Goal: Task Accomplishment & Management: Manage account settings

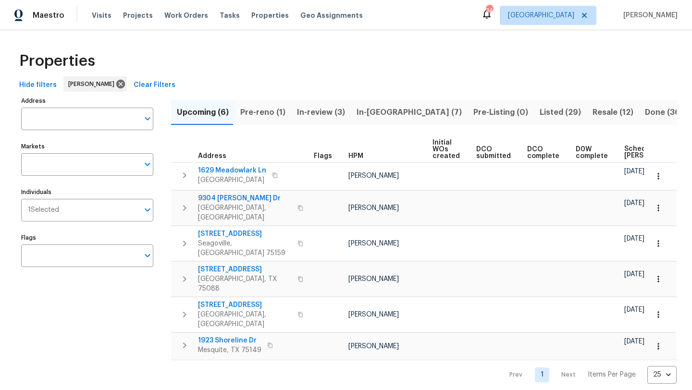
scroll to position [0, 117]
click at [367, 111] on span "In-reno (7)" at bounding box center [409, 112] width 105 height 13
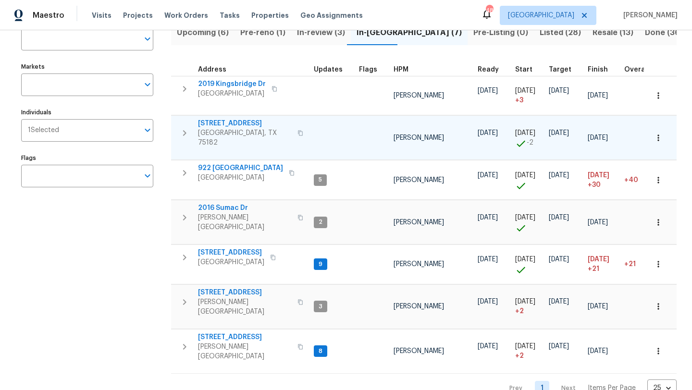
scroll to position [83, 0]
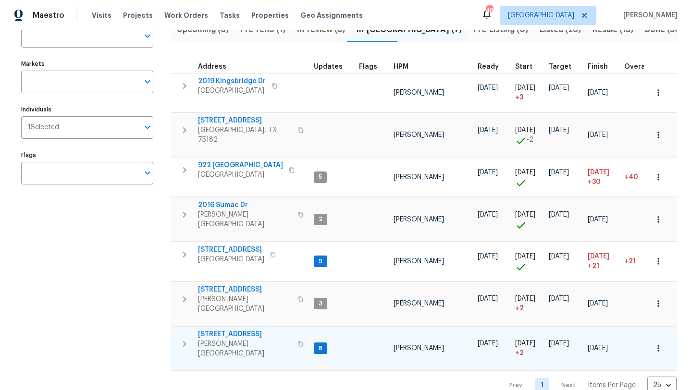
click at [660, 344] on icon "button" at bounding box center [659, 349] width 10 height 10
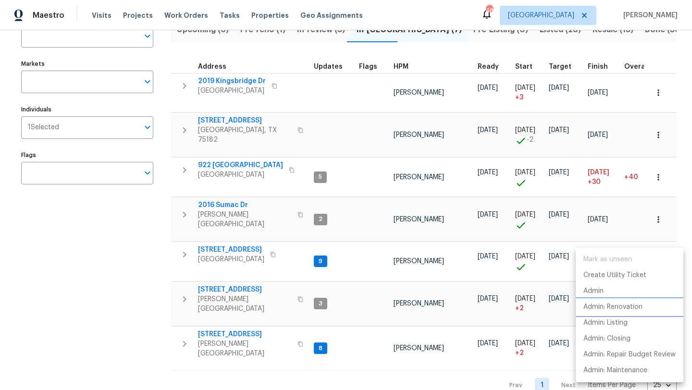
click at [629, 306] on p "Admin: Renovation" at bounding box center [612, 307] width 59 height 10
click at [133, 273] on div at bounding box center [346, 195] width 692 height 390
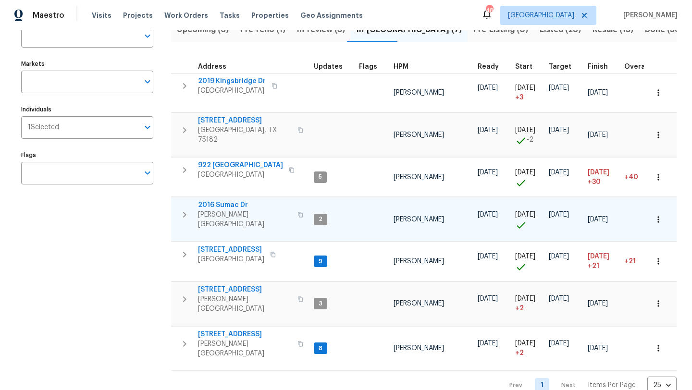
click at [660, 215] on icon "button" at bounding box center [659, 220] width 10 height 10
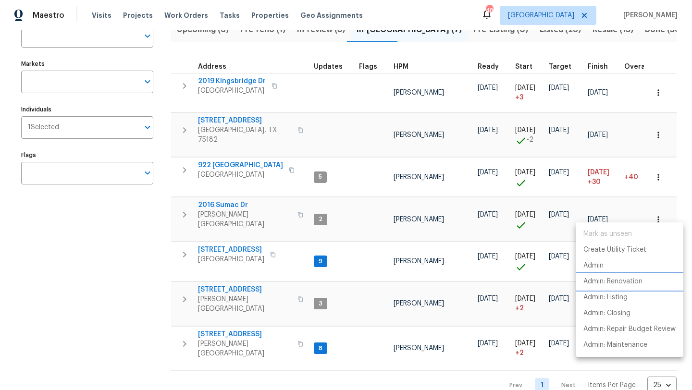
click at [590, 283] on p "Admin: Renovation" at bounding box center [612, 282] width 59 height 10
click at [660, 171] on div at bounding box center [346, 195] width 692 height 390
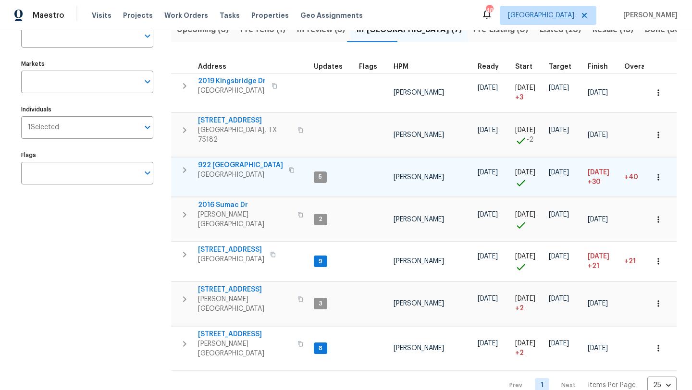
click at [659, 173] on icon "button" at bounding box center [659, 178] width 10 height 10
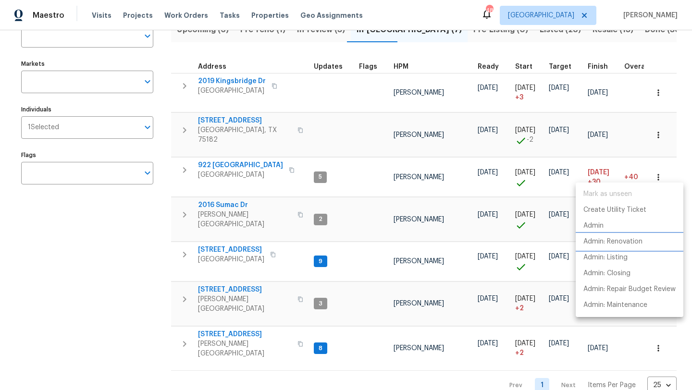
click at [626, 242] on p "Admin: Renovation" at bounding box center [612, 242] width 59 height 10
click at [656, 129] on div at bounding box center [346, 195] width 692 height 390
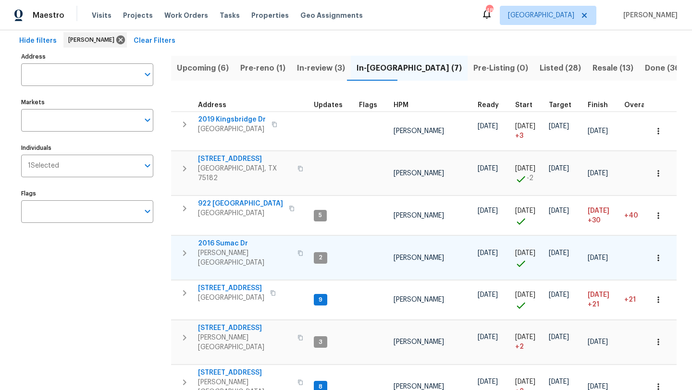
scroll to position [0, 0]
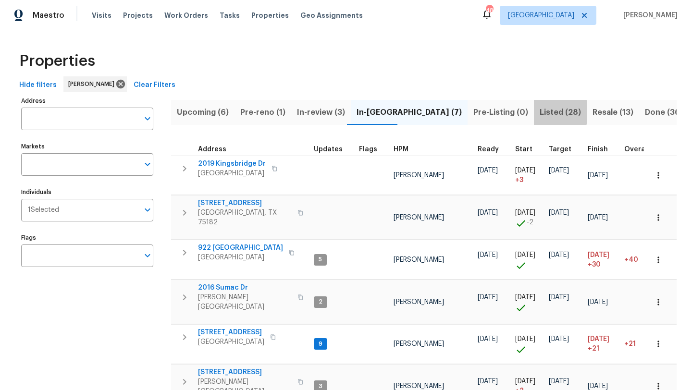
click at [540, 112] on span "Listed (28)" at bounding box center [560, 112] width 41 height 13
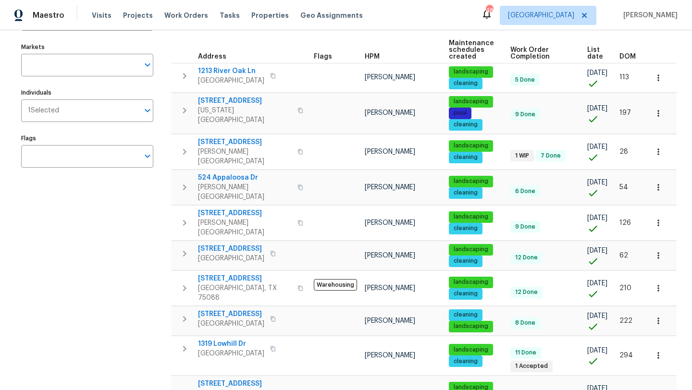
scroll to position [112, 0]
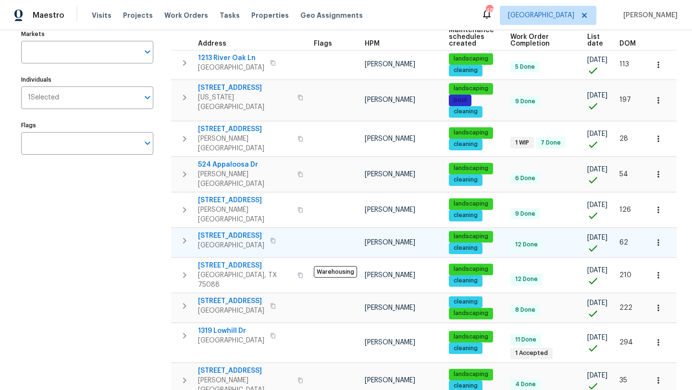
click at [253, 231] on span "3614 Queenswood Ln" at bounding box center [231, 236] width 66 height 10
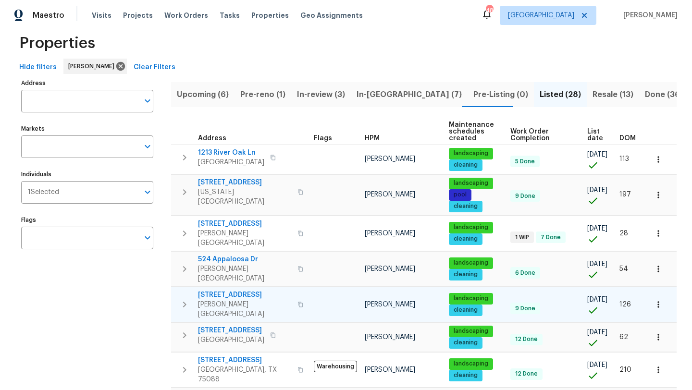
scroll to position [0, 0]
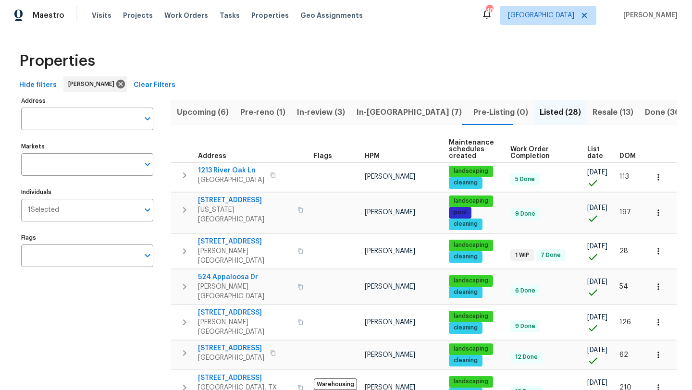
click at [378, 110] on span "In-reno (7)" at bounding box center [409, 112] width 105 height 13
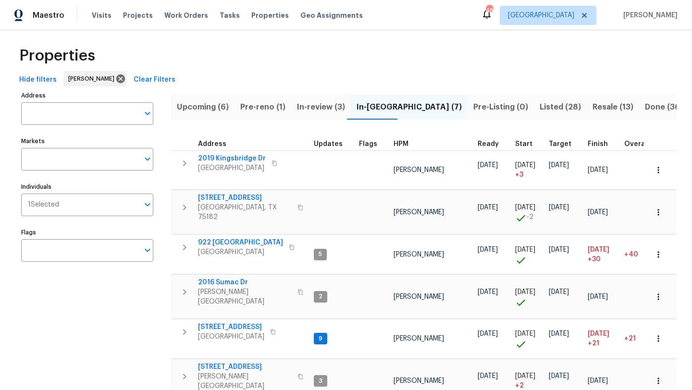
scroll to position [6, 0]
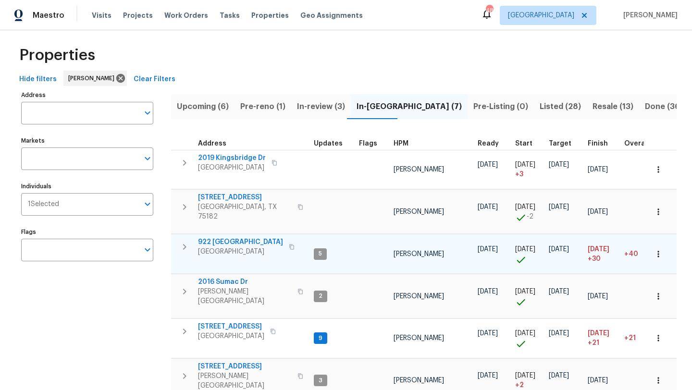
click at [238, 237] on span "922 Laguna Dr" at bounding box center [240, 242] width 85 height 10
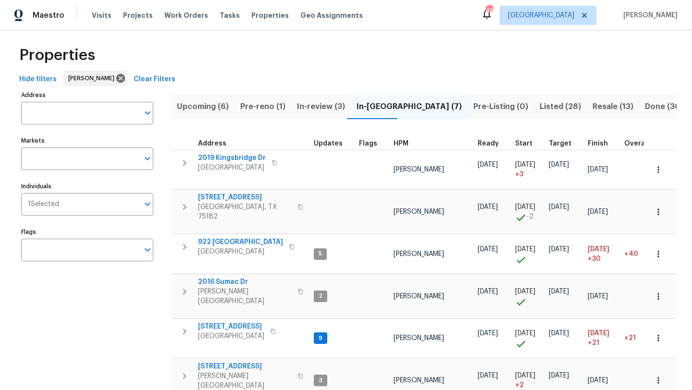
click at [540, 105] on span "Listed (28)" at bounding box center [560, 106] width 41 height 13
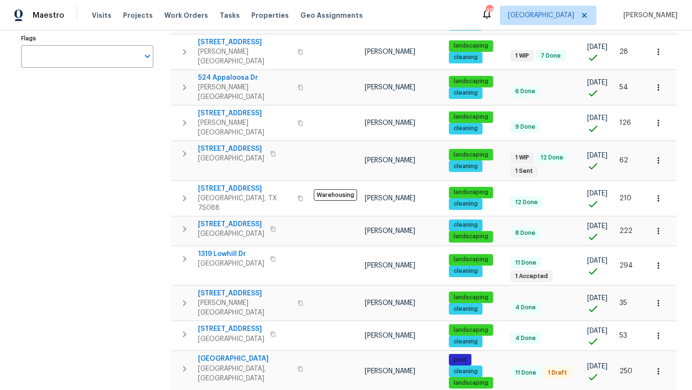
scroll to position [217, 0]
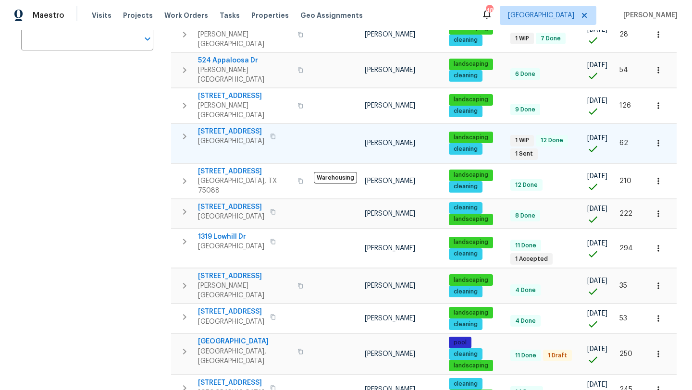
click at [257, 127] on span "3614 Queenswood Ln" at bounding box center [231, 132] width 66 height 10
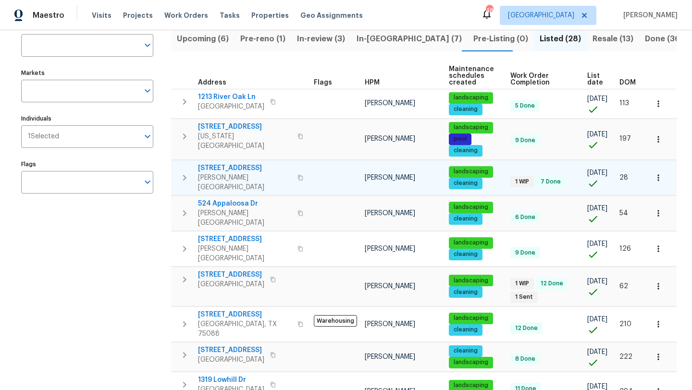
scroll to position [0, 0]
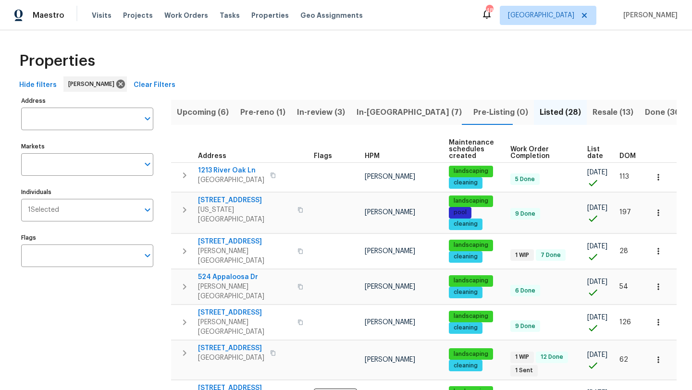
click at [374, 111] on span "In-reno (7)" at bounding box center [409, 112] width 105 height 13
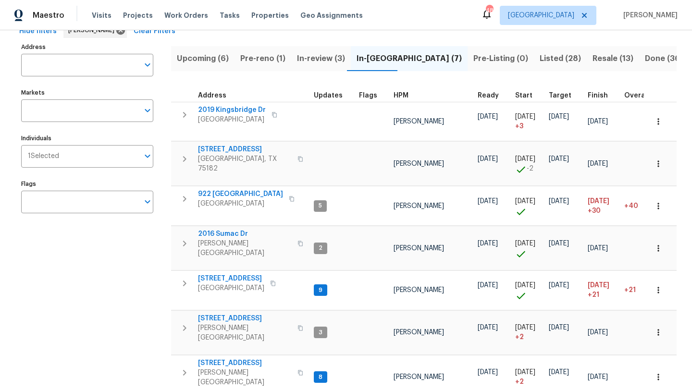
scroll to position [65, 0]
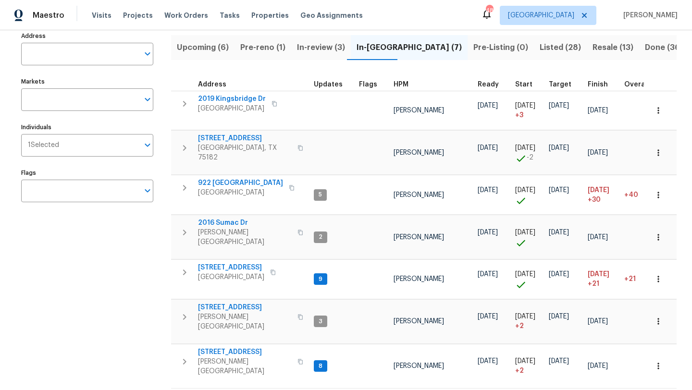
click at [259, 45] on span "Pre-reno (1)" at bounding box center [262, 47] width 45 height 13
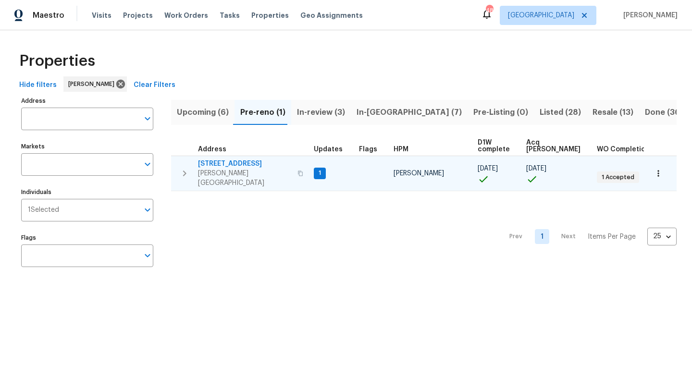
drag, startPoint x: 283, startPoint y: 169, endPoint x: 219, endPoint y: 159, distance: 65.2
click at [219, 159] on div "4117 Gaillardia Way Forney, TX 75126" at bounding box center [252, 173] width 108 height 29
click at [662, 170] on icon "button" at bounding box center [659, 174] width 10 height 10
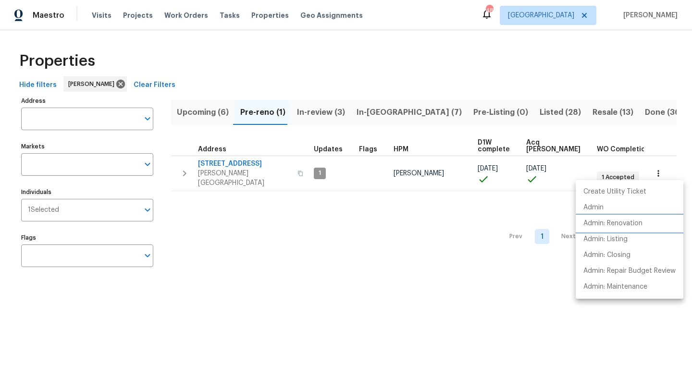
click at [631, 221] on p "Admin: Renovation" at bounding box center [612, 224] width 59 height 10
click at [367, 110] on div at bounding box center [346, 195] width 692 height 390
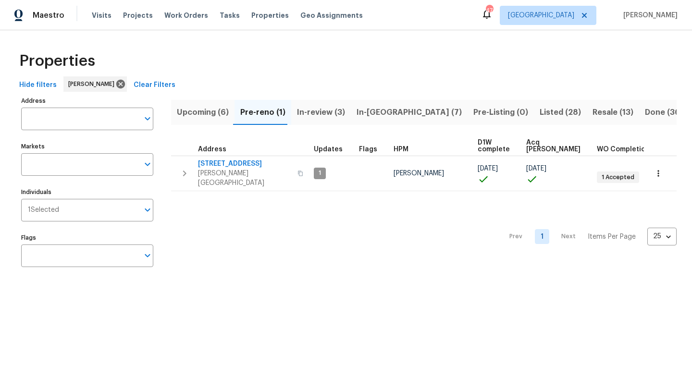
click at [367, 110] on span "In-reno (7)" at bounding box center [409, 112] width 105 height 13
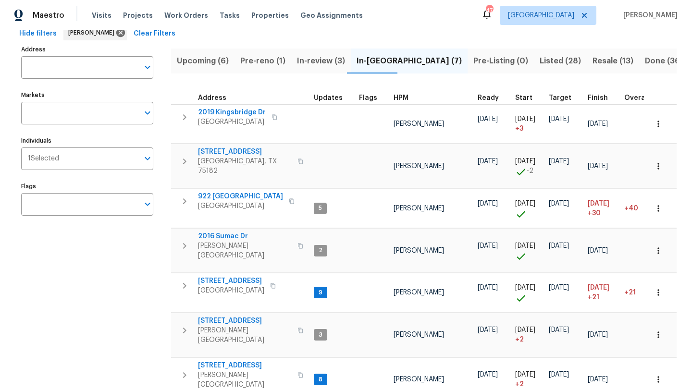
scroll to position [50, 0]
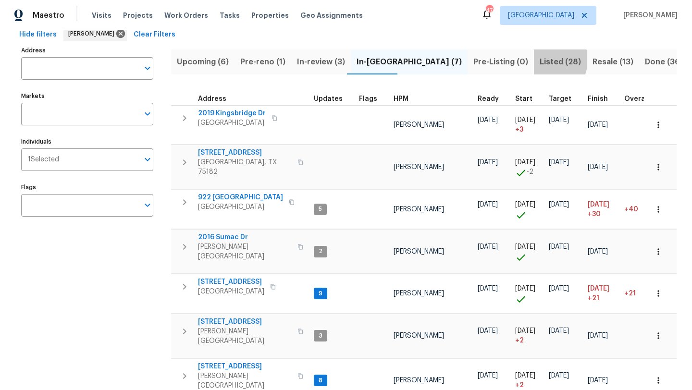
click at [540, 60] on span "Listed (28)" at bounding box center [560, 61] width 41 height 13
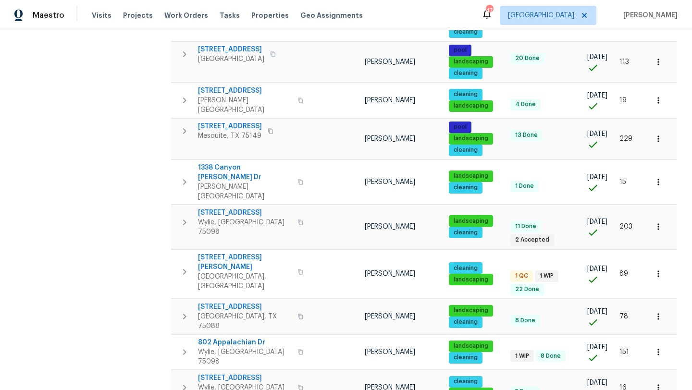
scroll to position [649, 0]
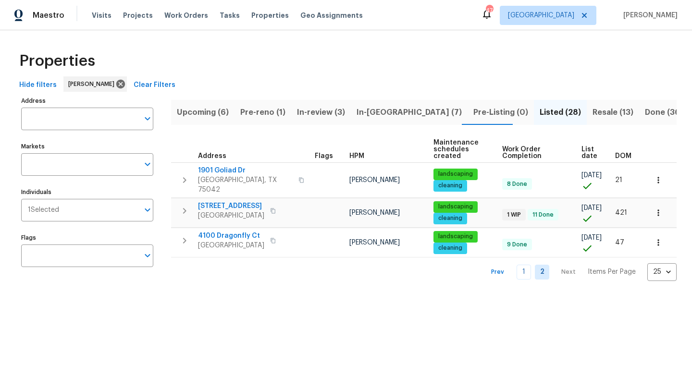
click at [593, 113] on span "Resale (13)" at bounding box center [613, 112] width 41 height 13
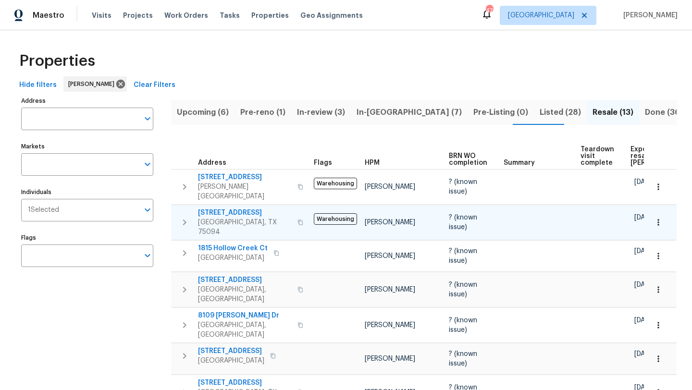
click at [252, 208] on span "301 Brookmere Ln" at bounding box center [245, 213] width 94 height 10
click at [540, 110] on span "Listed (28)" at bounding box center [560, 112] width 41 height 13
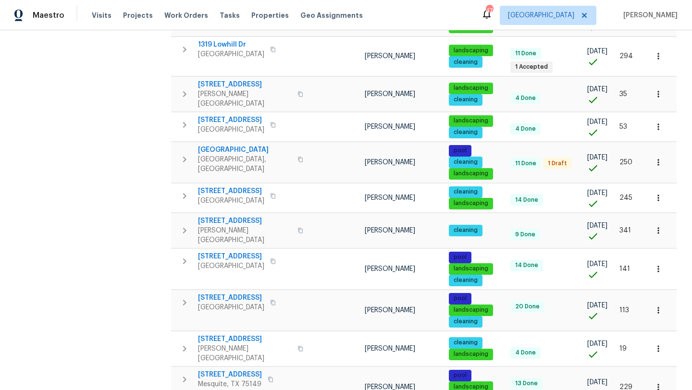
scroll to position [455, 0]
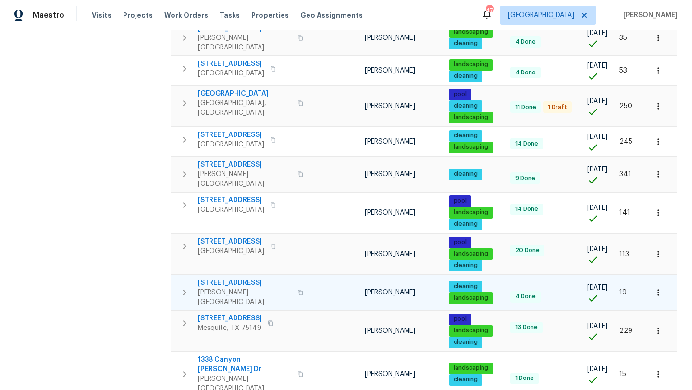
click at [240, 278] on span "2916 Montrose Trl" at bounding box center [245, 283] width 94 height 10
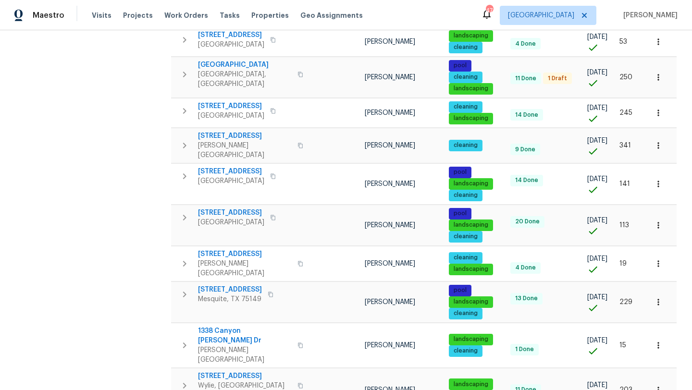
scroll to position [487, 0]
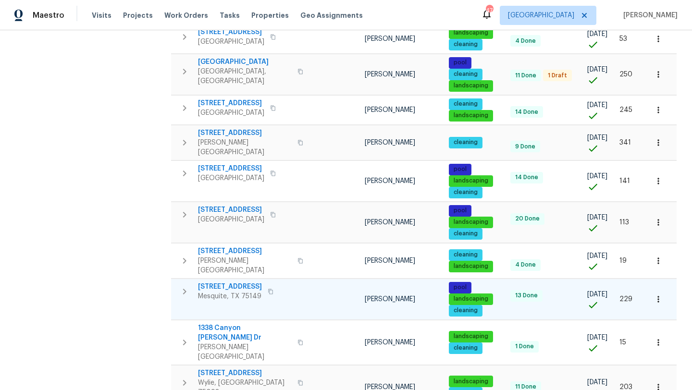
click at [243, 282] on span "3147 Wichita Dr" at bounding box center [230, 287] width 64 height 10
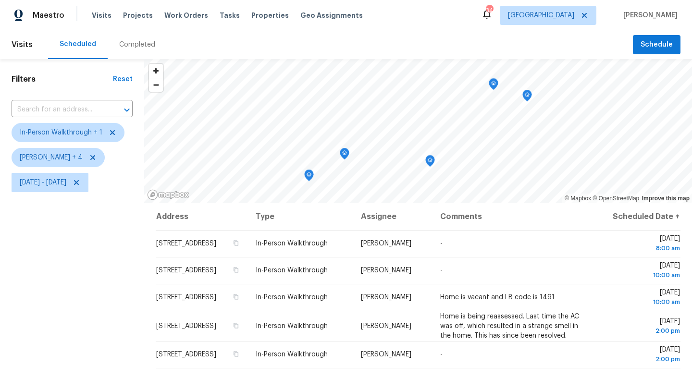
scroll to position [36, 0]
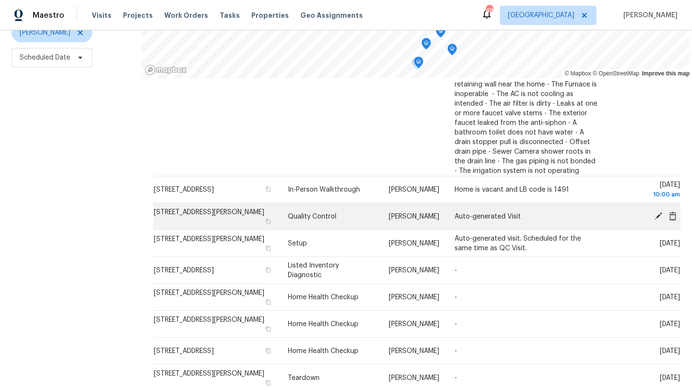
scroll to position [154, 0]
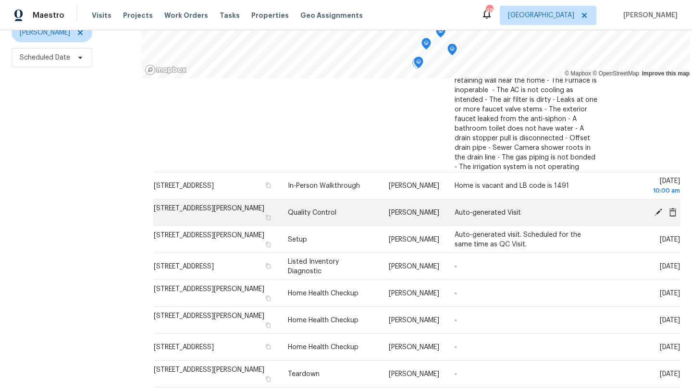
click at [658, 210] on icon at bounding box center [659, 212] width 8 height 8
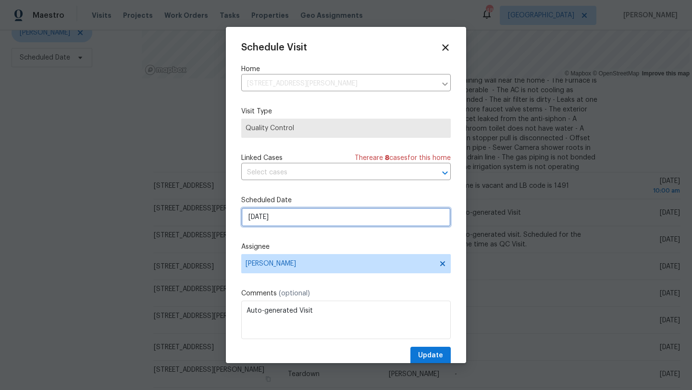
click at [309, 214] on input "[DATE]" at bounding box center [346, 217] width 210 height 19
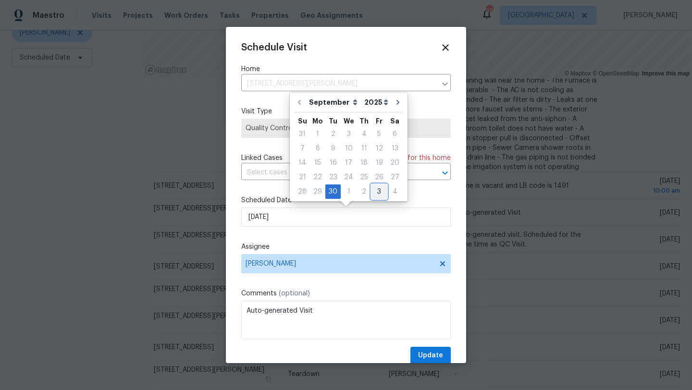
click at [377, 192] on div "3" at bounding box center [378, 191] width 15 height 13
type input "[DATE]"
select select "9"
click at [422, 353] on span "Update" at bounding box center [430, 356] width 25 height 12
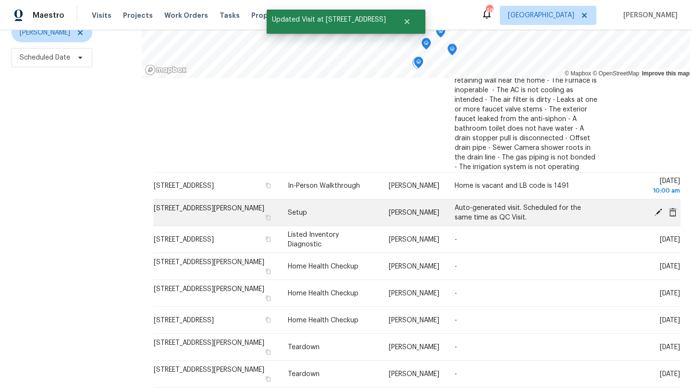
click at [657, 210] on icon at bounding box center [658, 212] width 9 height 9
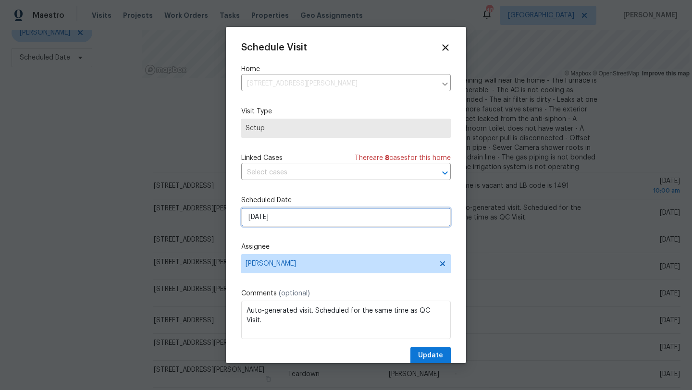
click at [299, 222] on input "[DATE]" at bounding box center [346, 217] width 210 height 19
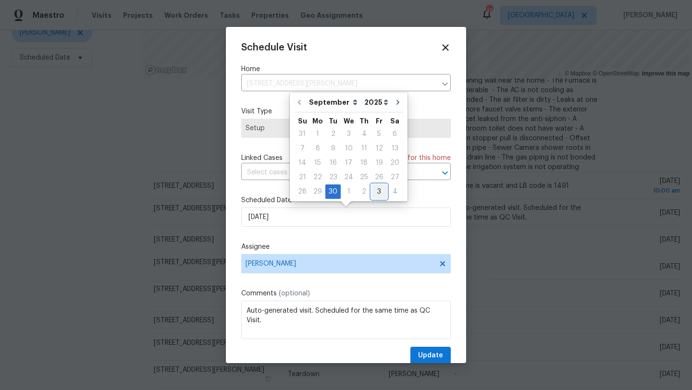
click at [375, 192] on div "3" at bounding box center [378, 191] width 15 height 13
type input "[DATE]"
select select "9"
click at [422, 355] on span "Update" at bounding box center [430, 356] width 25 height 12
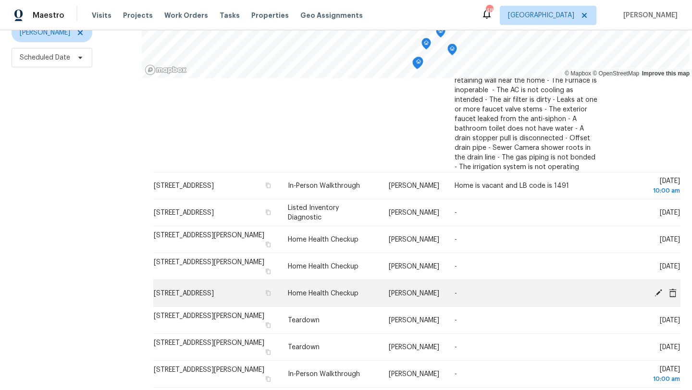
click at [675, 293] on icon at bounding box center [673, 292] width 8 height 9
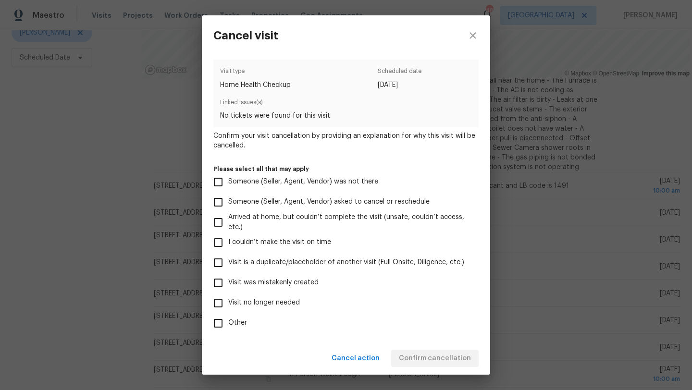
click at [238, 322] on span "Other" at bounding box center [237, 323] width 19 height 10
click at [228, 322] on input "Other" at bounding box center [218, 323] width 20 height 20
checkbox input "true"
click at [269, 299] on span "Visit no longer needed" at bounding box center [264, 303] width 72 height 10
click at [228, 299] on input "Visit no longer needed" at bounding box center [218, 303] width 20 height 20
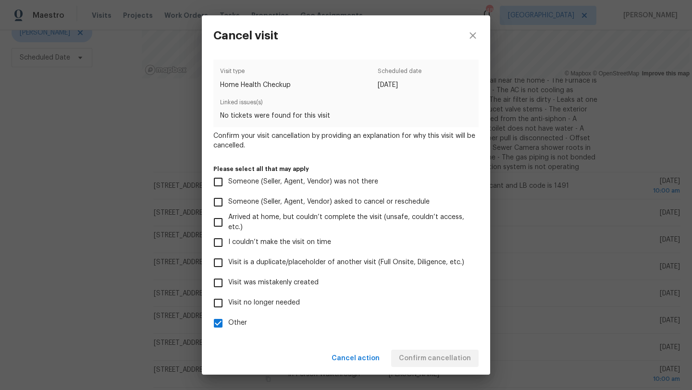
checkbox input "true"
click at [235, 323] on span "Other" at bounding box center [237, 323] width 19 height 10
click at [228, 323] on input "Other" at bounding box center [218, 323] width 20 height 20
checkbox input "false"
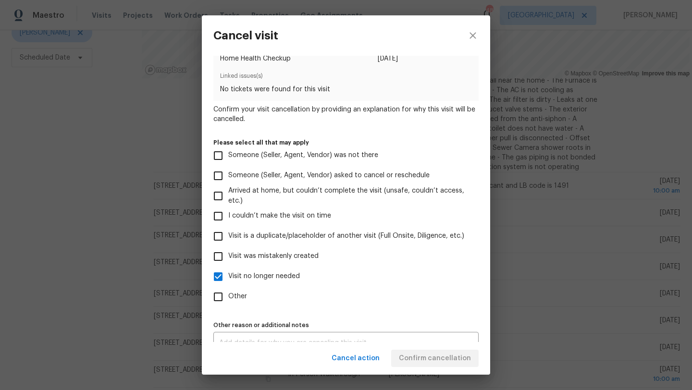
scroll to position [42, 0]
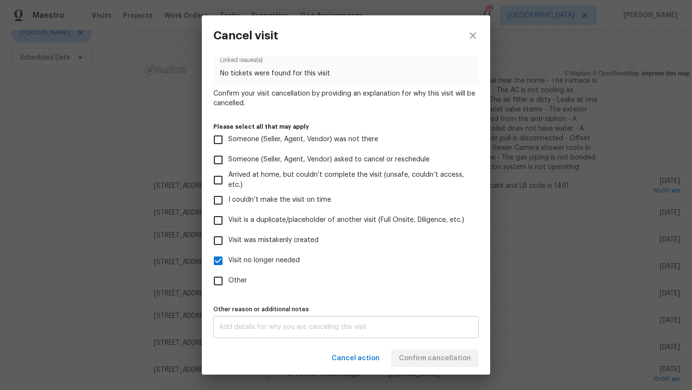
click at [308, 324] on textarea at bounding box center [346, 327] width 254 height 7
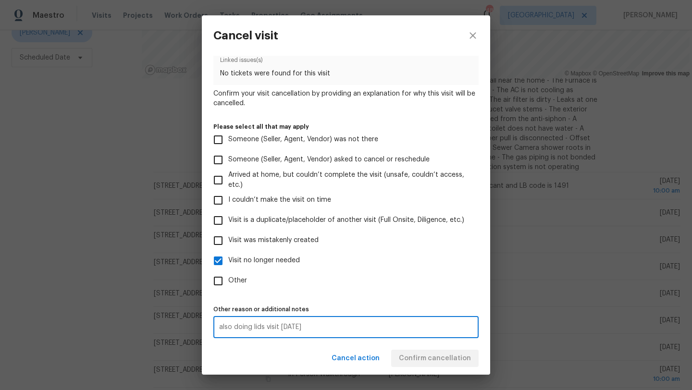
type textarea "also doing lids visit today"
click at [403, 296] on div "Visit type Home Health Checkup Scheduled date 9/30/2025 Linked issues(s) No tic…" at bounding box center [345, 177] width 265 height 321
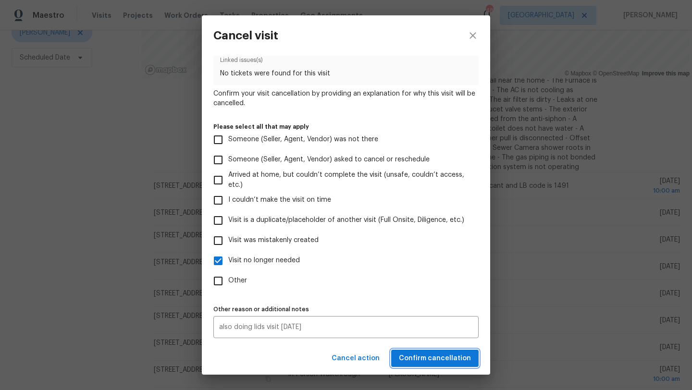
click at [424, 361] on span "Confirm cancellation" at bounding box center [435, 359] width 72 height 12
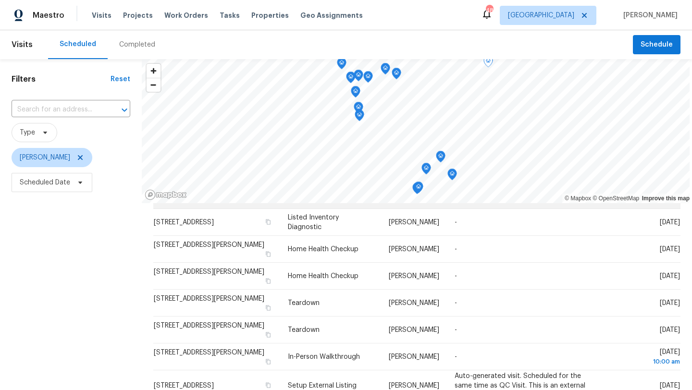
scroll to position [268, 0]
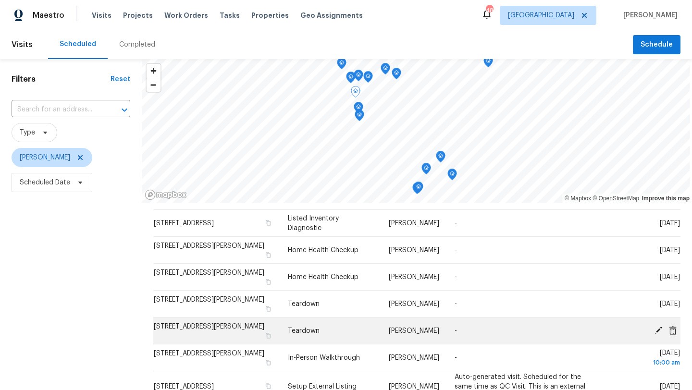
click at [658, 327] on icon at bounding box center [658, 330] width 9 height 9
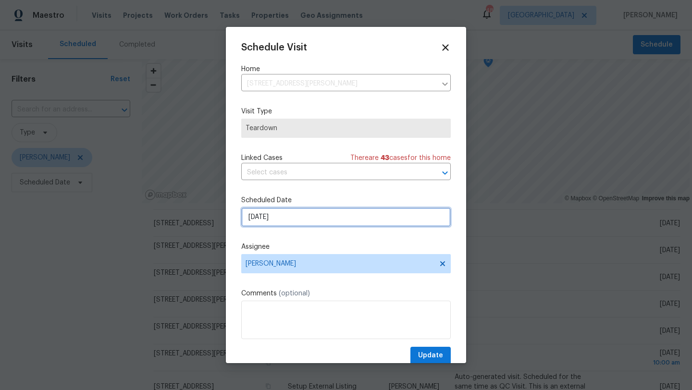
click at [330, 219] on input "9/30/2025" at bounding box center [346, 217] width 210 height 19
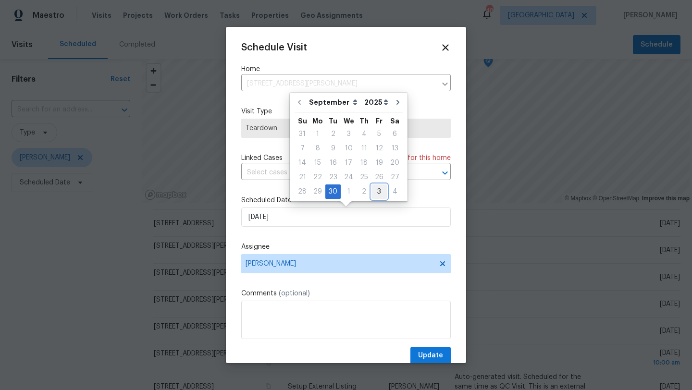
click at [376, 190] on div "3" at bounding box center [378, 191] width 15 height 13
type input "10/3/2025"
select select "9"
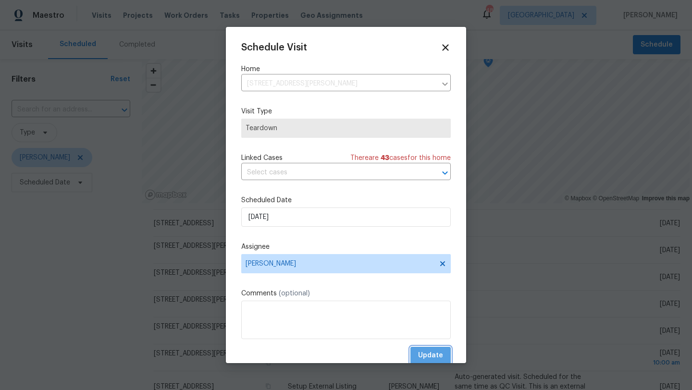
click at [435, 355] on span "Update" at bounding box center [430, 356] width 25 height 12
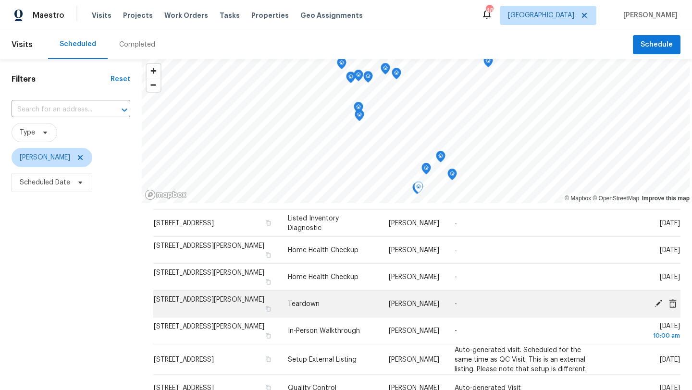
click at [658, 300] on icon at bounding box center [658, 303] width 9 height 9
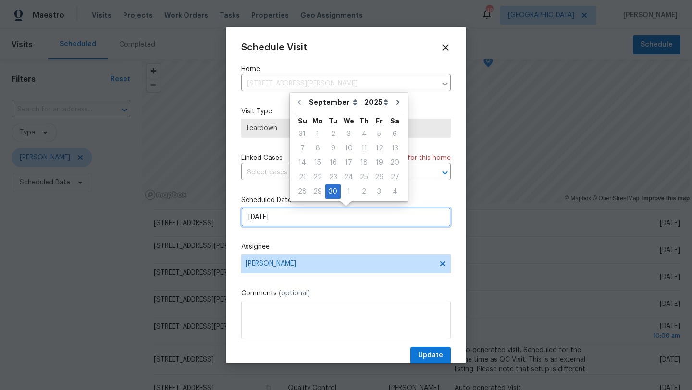
click at [323, 221] on input "9/30/2025" at bounding box center [346, 217] width 210 height 19
click at [377, 193] on div "3" at bounding box center [378, 191] width 15 height 13
type input "10/3/2025"
select select "9"
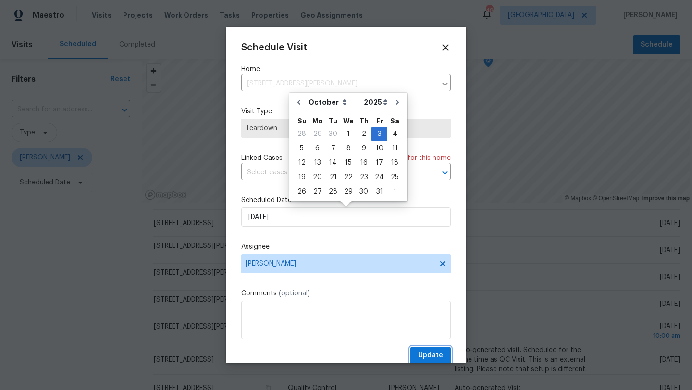
click at [427, 353] on span "Update" at bounding box center [430, 356] width 25 height 12
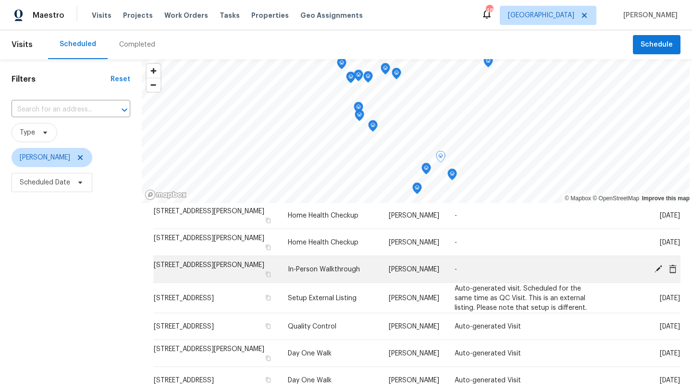
scroll to position [302, 0]
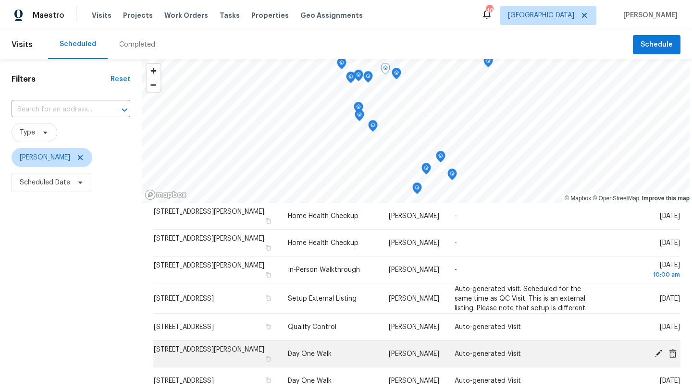
click at [658, 354] on icon at bounding box center [659, 353] width 8 height 8
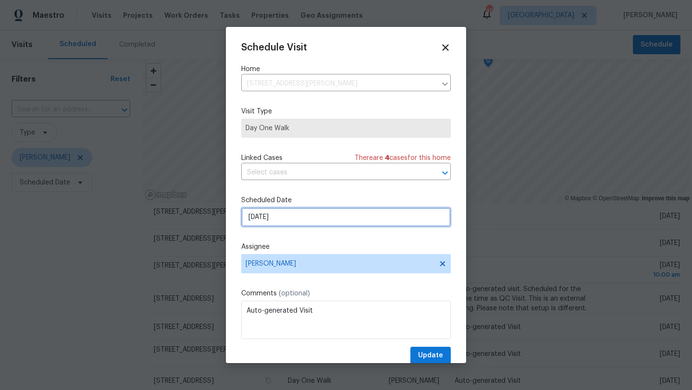
select select "9"
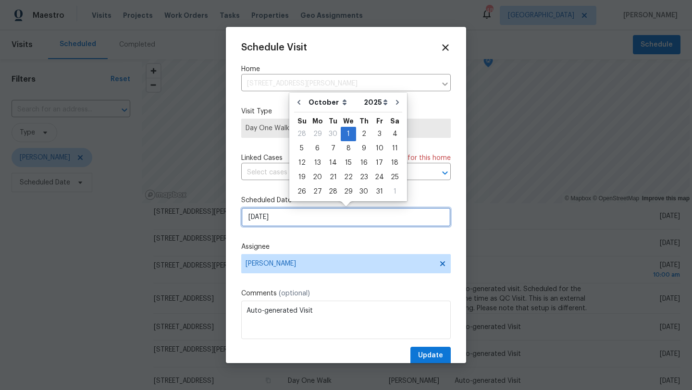
click at [328, 223] on input "10/1/2025" at bounding box center [346, 217] width 210 height 19
click at [332, 132] on div "30" at bounding box center [332, 133] width 15 height 13
type input "9/30/2025"
select select "8"
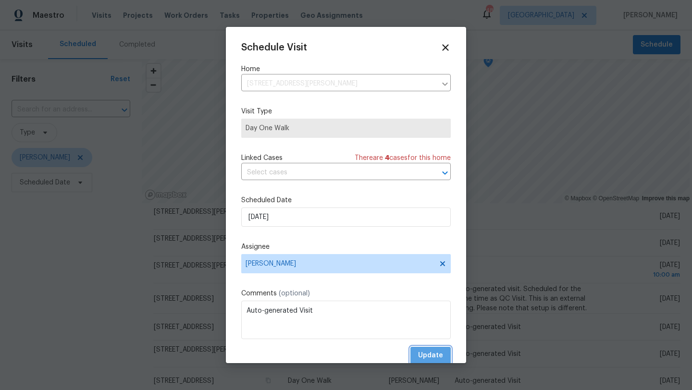
click at [424, 351] on span "Update" at bounding box center [430, 356] width 25 height 12
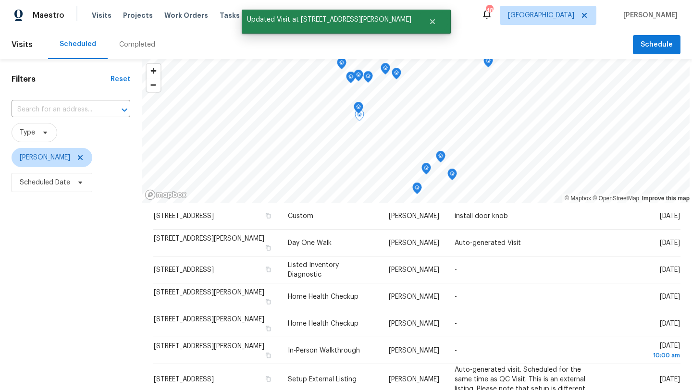
scroll to position [191, 0]
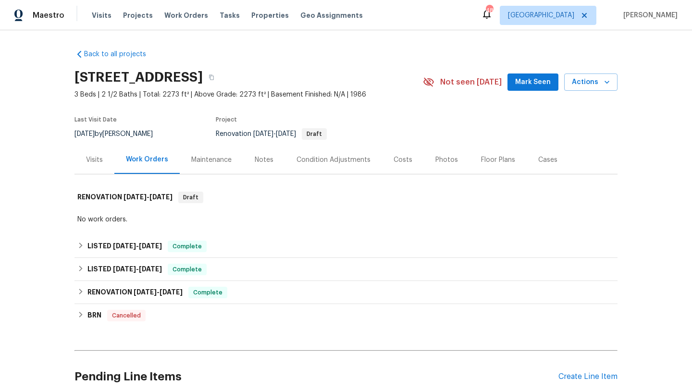
scroll to position [84, 0]
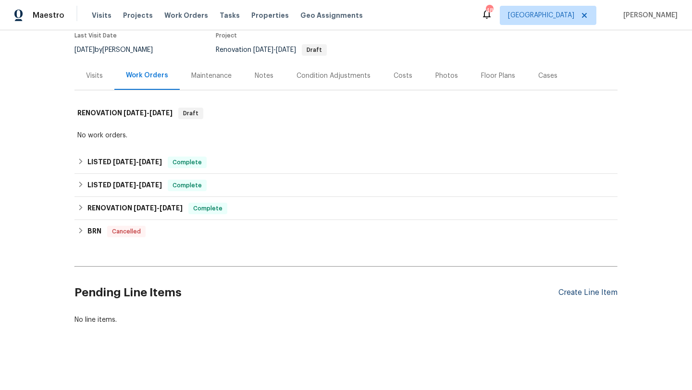
click at [591, 293] on div "Create Line Item" at bounding box center [587, 292] width 59 height 9
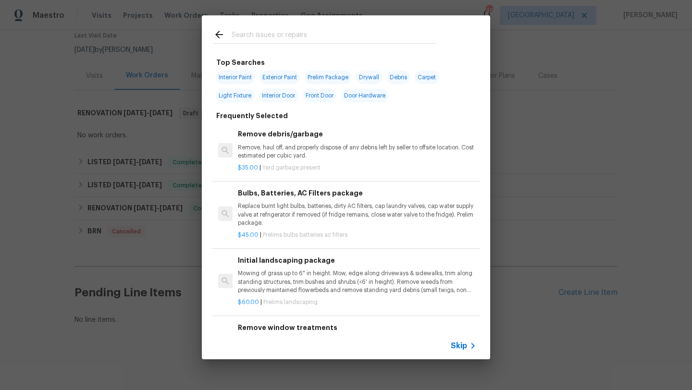
click at [310, 32] on input "text" at bounding box center [334, 36] width 204 height 14
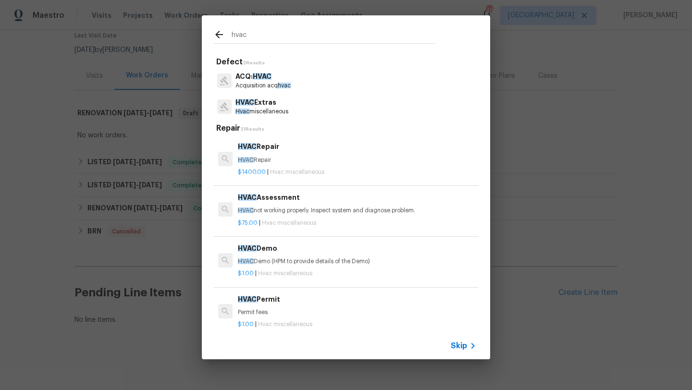
type input "hvac"
click at [262, 104] on p "HVAC Extras" at bounding box center [261, 103] width 53 height 10
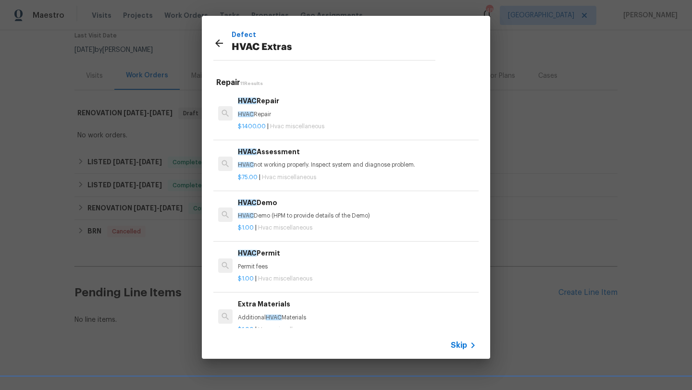
click at [262, 104] on h6 "HVAC Repair" at bounding box center [357, 101] width 238 height 11
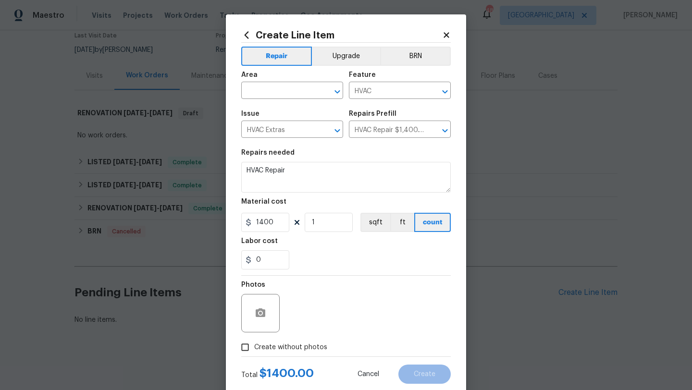
click at [446, 35] on icon at bounding box center [446, 34] width 5 height 5
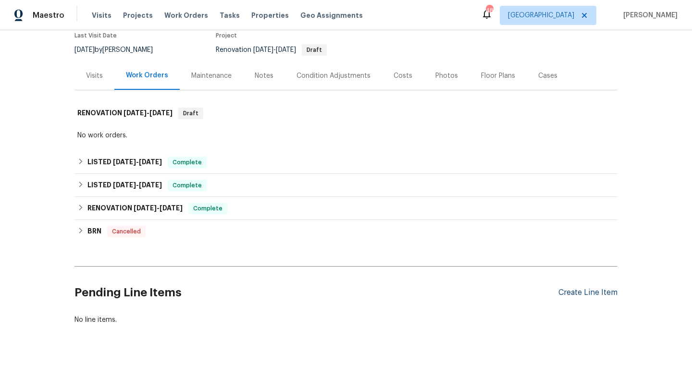
click at [566, 293] on div "Create Line Item" at bounding box center [587, 292] width 59 height 9
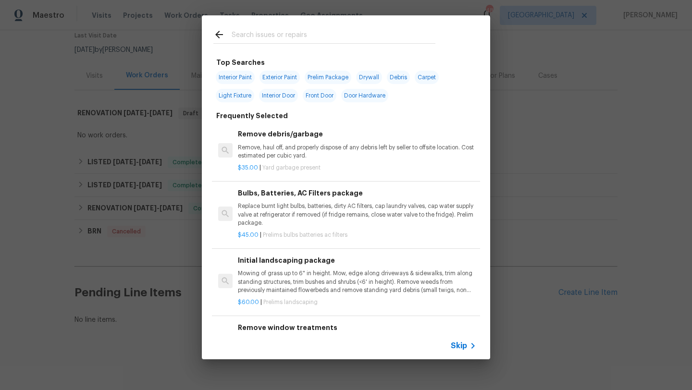
click at [275, 36] on input "text" at bounding box center [334, 36] width 204 height 14
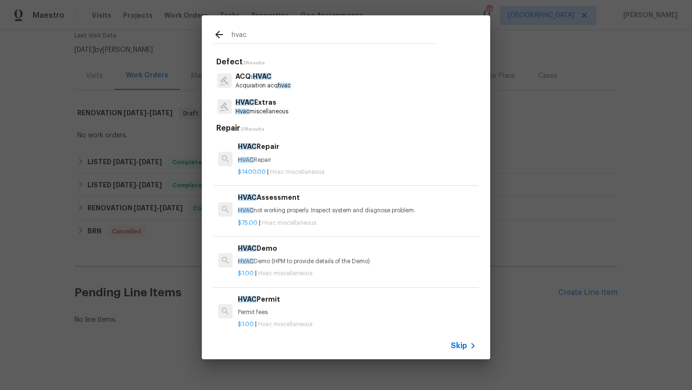
type input "hvac"
click at [268, 146] on h6 "HVAC Repair" at bounding box center [357, 146] width 238 height 11
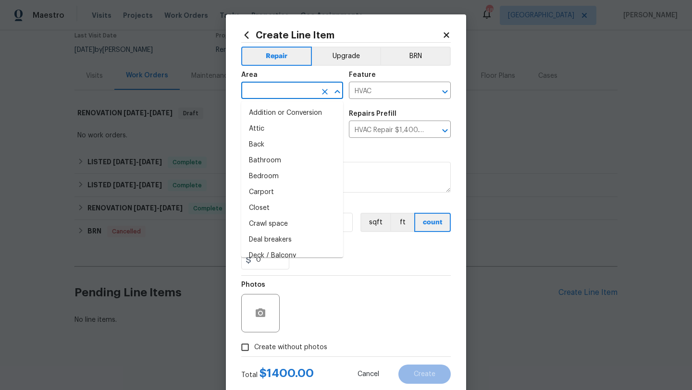
click at [284, 92] on input "text" at bounding box center [278, 91] width 75 height 15
type input "i"
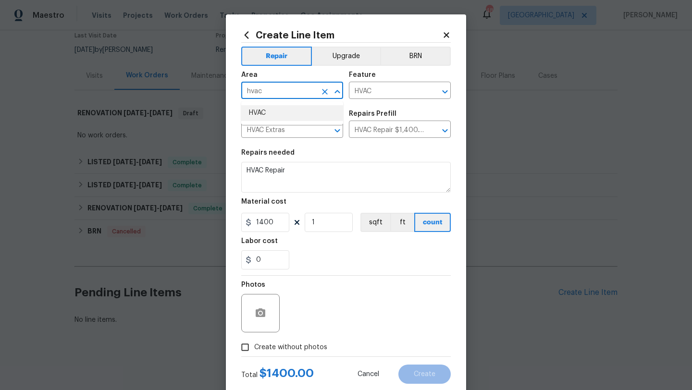
type input "hvac"
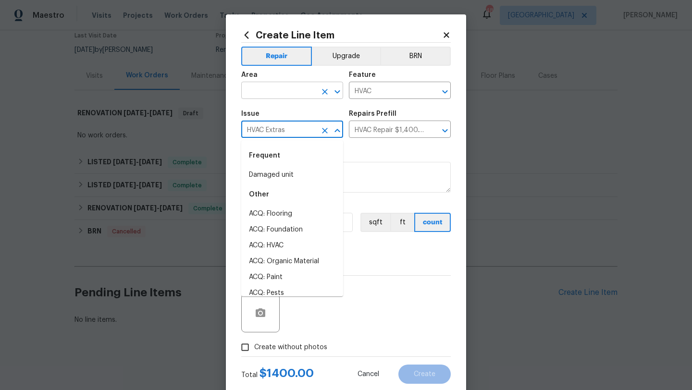
click at [298, 94] on input "text" at bounding box center [278, 91] width 75 height 15
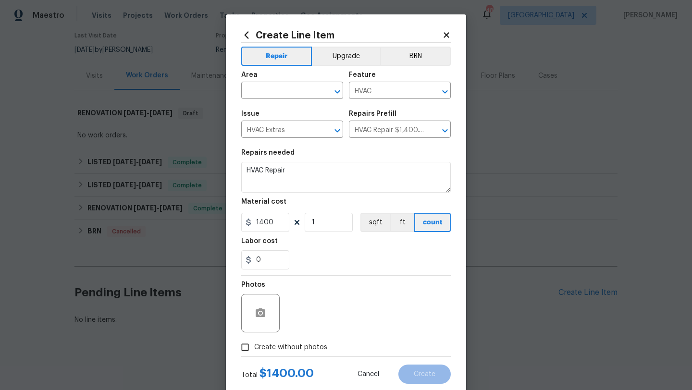
click at [447, 32] on icon at bounding box center [446, 35] width 9 height 9
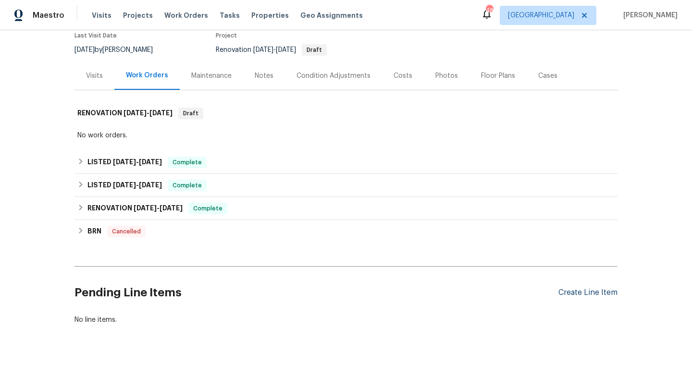
click at [580, 288] on div "Create Line Item" at bounding box center [587, 292] width 59 height 9
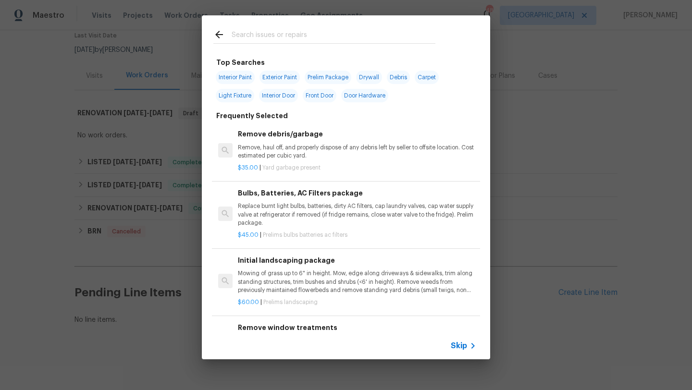
click at [285, 32] on input "text" at bounding box center [334, 36] width 204 height 14
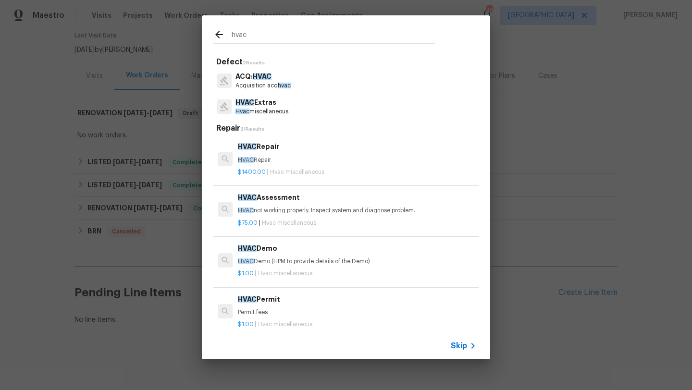
type input "hvac"
click at [266, 104] on p "HVAC Extras" at bounding box center [261, 103] width 53 height 10
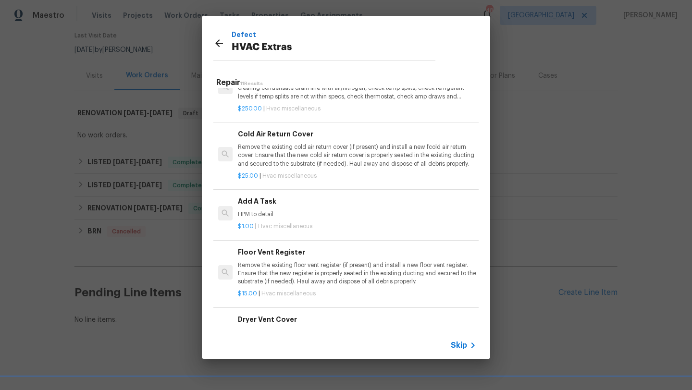
scroll to position [0, 0]
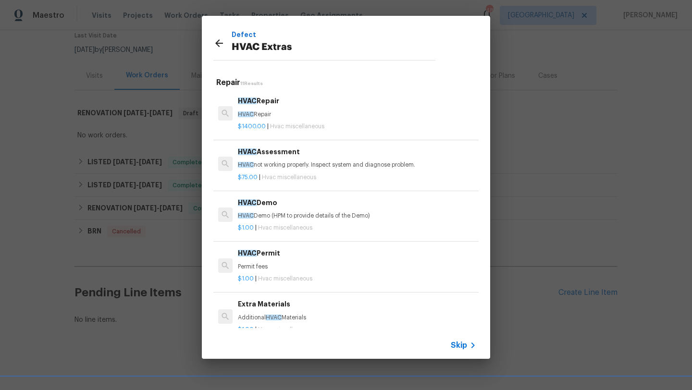
click at [218, 42] on icon at bounding box center [219, 43] width 12 height 12
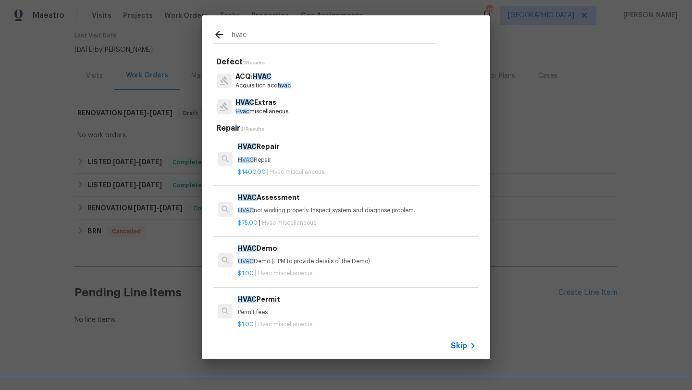
click at [253, 149] on span "HVAC" at bounding box center [247, 146] width 19 height 7
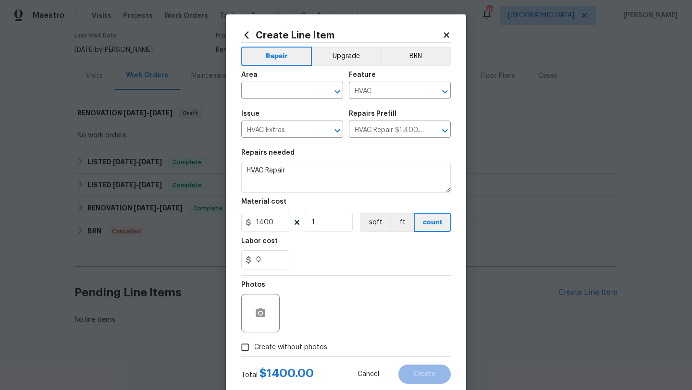
click at [245, 36] on icon at bounding box center [247, 34] width 4 height 7
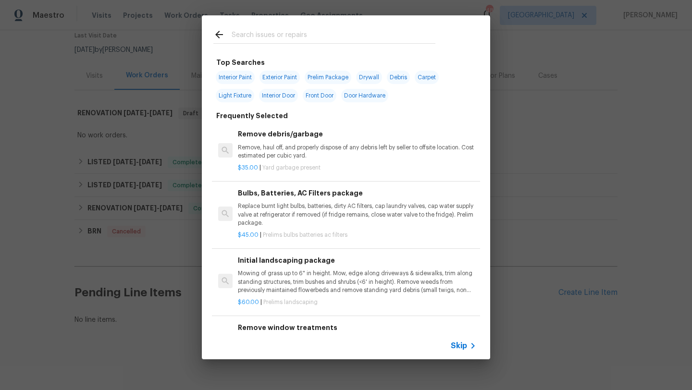
click at [260, 35] on input "text" at bounding box center [334, 36] width 204 height 14
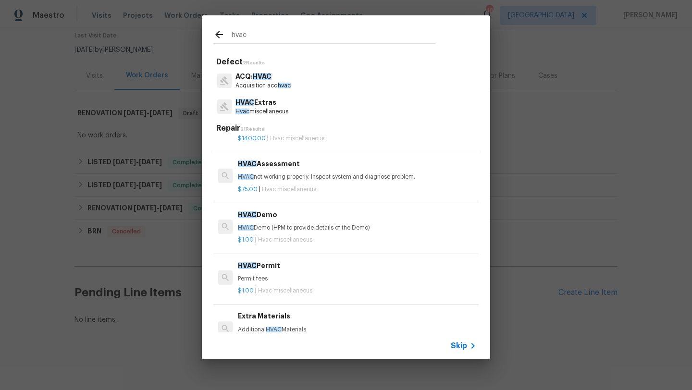
scroll to position [42, 0]
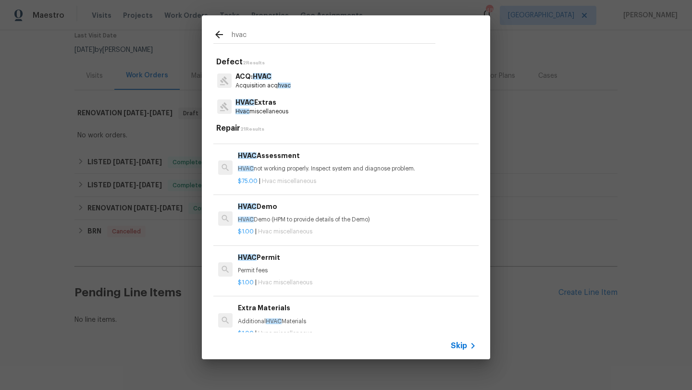
type input "hvac"
click at [287, 166] on p "HVAC not working properly. Inspect system and diagnose problem." at bounding box center [357, 169] width 238 height 8
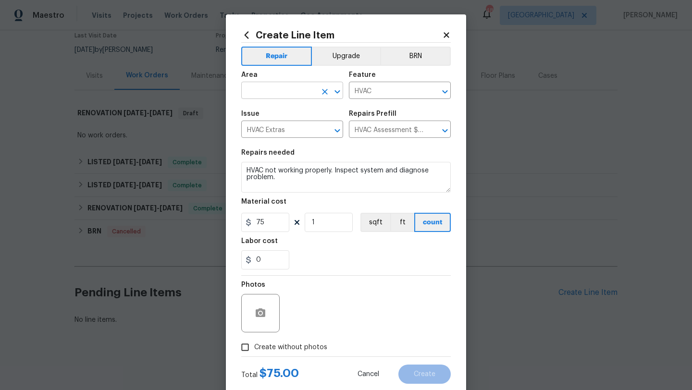
click at [283, 92] on input "text" at bounding box center [278, 91] width 75 height 15
click at [278, 114] on li "HVAC" at bounding box center [292, 113] width 102 height 16
type input "HVAC"
click at [307, 345] on span "Create without photos" at bounding box center [290, 348] width 73 height 10
click at [254, 345] on input "Create without photos" at bounding box center [245, 347] width 18 height 18
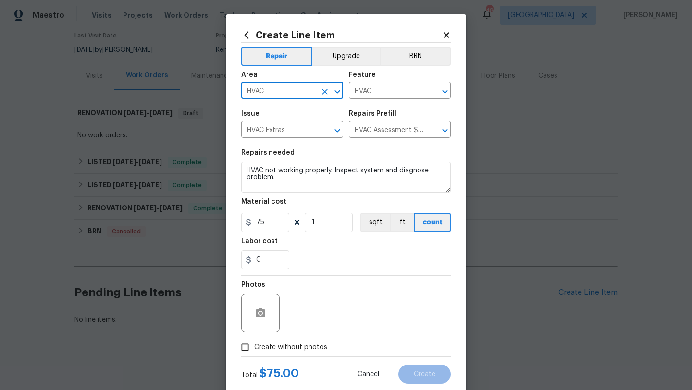
checkbox input "true"
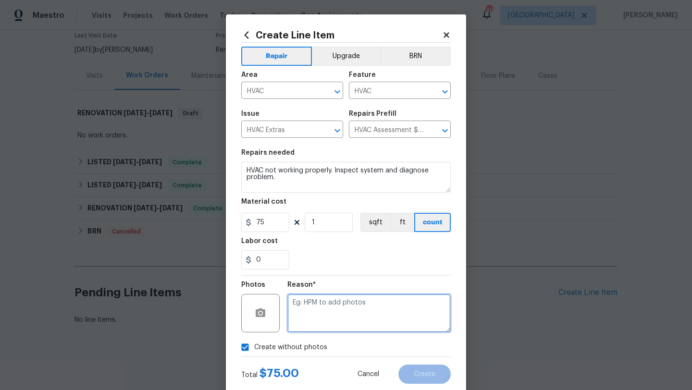
click at [322, 318] on textarea at bounding box center [368, 313] width 163 height 38
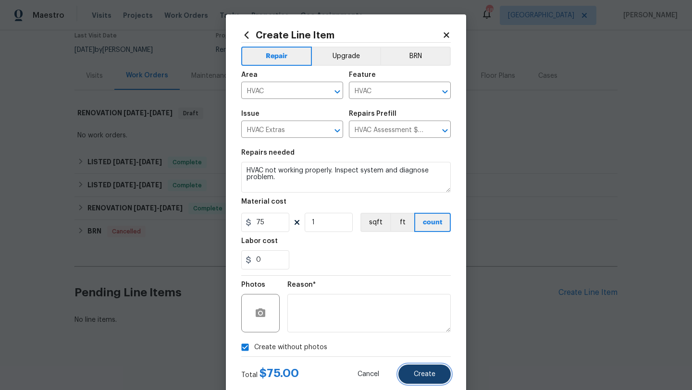
click at [415, 373] on span "Create" at bounding box center [425, 374] width 22 height 7
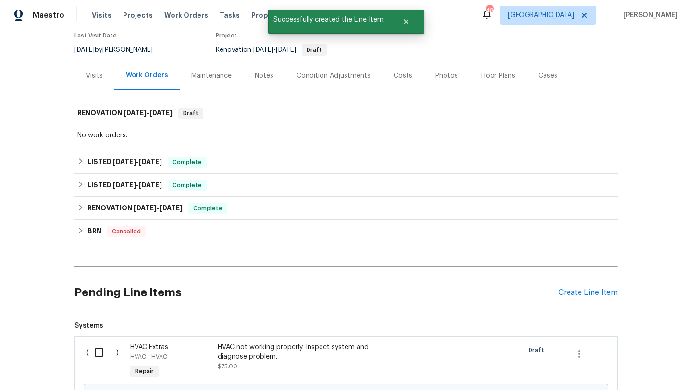
click at [103, 355] on input "checkbox" at bounding box center [102, 353] width 27 height 20
checkbox input "true"
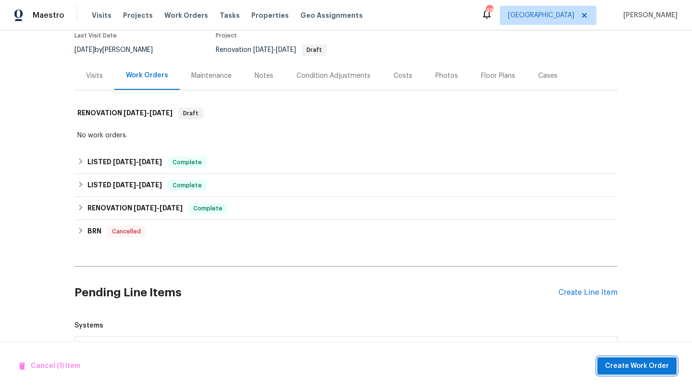
click at [613, 365] on span "Create Work Order" at bounding box center [637, 366] width 64 height 12
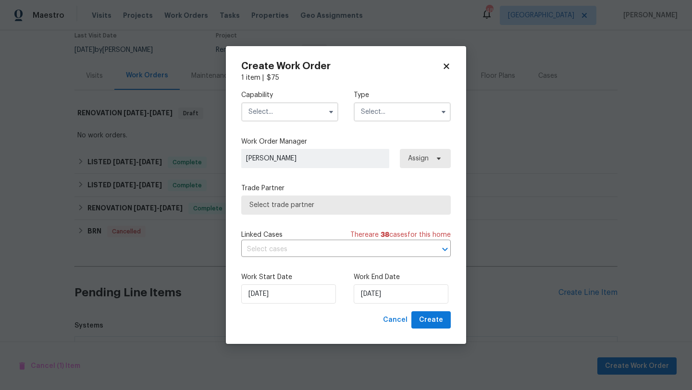
click at [302, 114] on input "text" at bounding box center [289, 111] width 97 height 19
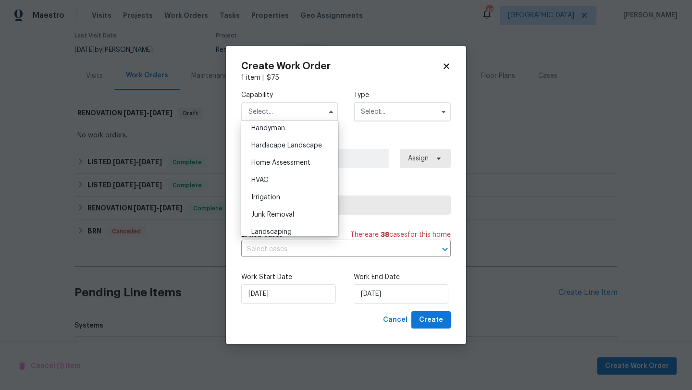
scroll to position [535, 0]
click at [291, 176] on div "HVAC" at bounding box center [290, 177] width 92 height 17
type input "HVAC"
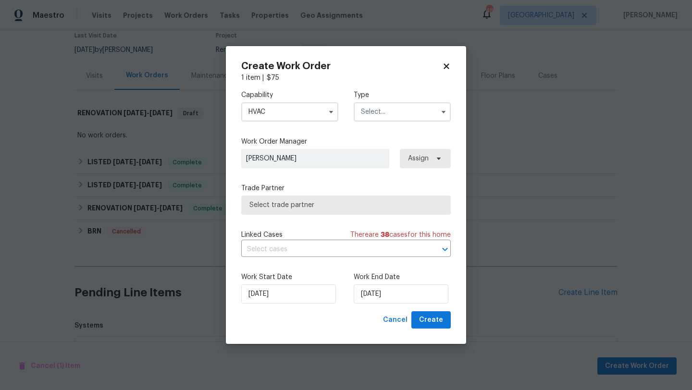
click at [393, 114] on input "text" at bounding box center [402, 111] width 97 height 19
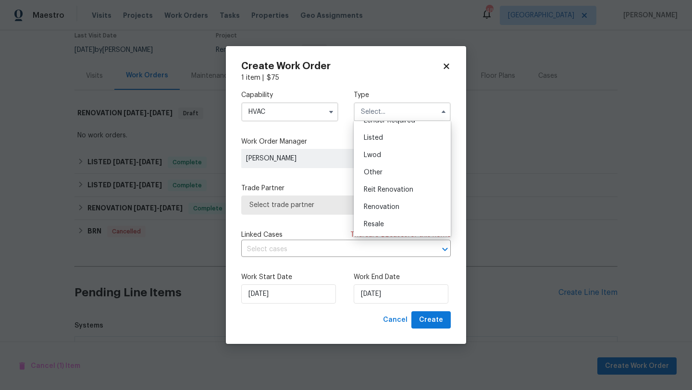
scroll to position [83, 0]
click at [399, 130] on div "Listed" at bounding box center [402, 135] width 92 height 17
type input "Listed"
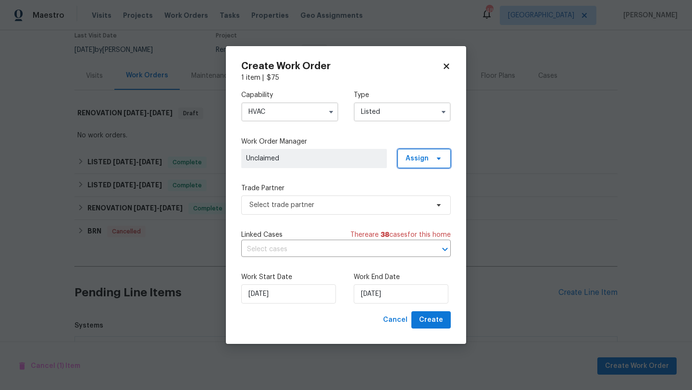
click at [408, 157] on span "Assign" at bounding box center [417, 159] width 23 height 10
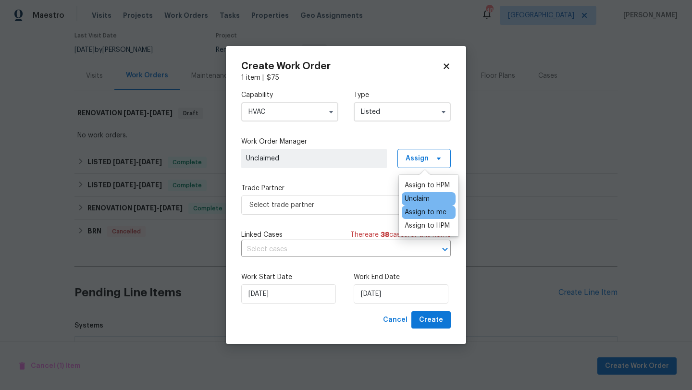
click at [415, 212] on div "Assign to me" at bounding box center [426, 213] width 42 height 10
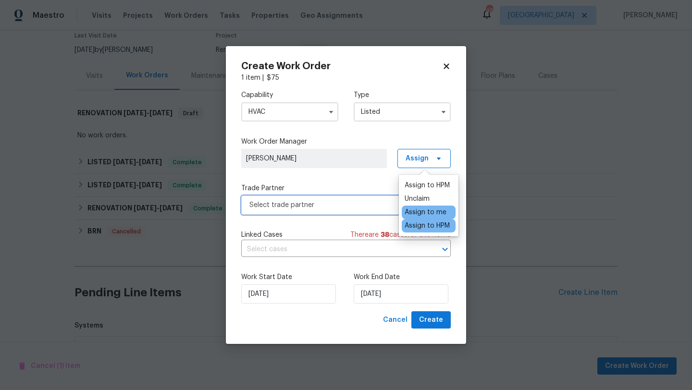
click at [374, 206] on span "Select trade partner" at bounding box center [338, 205] width 179 height 10
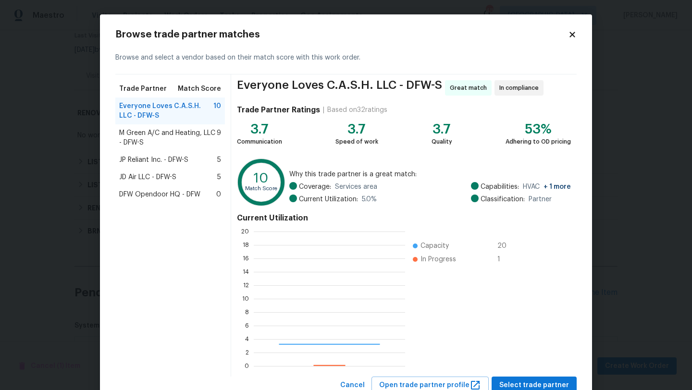
scroll to position [135, 151]
click at [207, 133] on span "M Green A/C and Heating, LLC - DFW-S" at bounding box center [168, 137] width 98 height 19
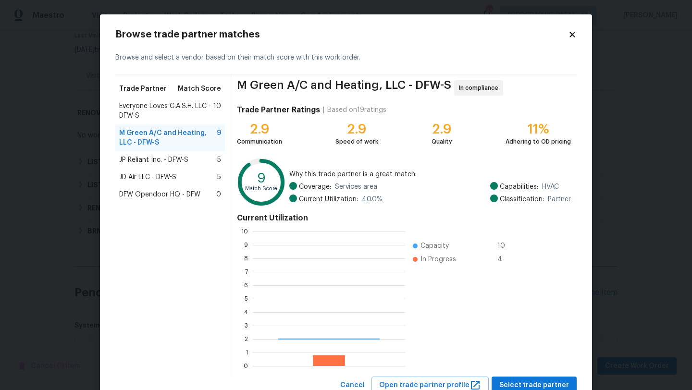
scroll to position [135, 152]
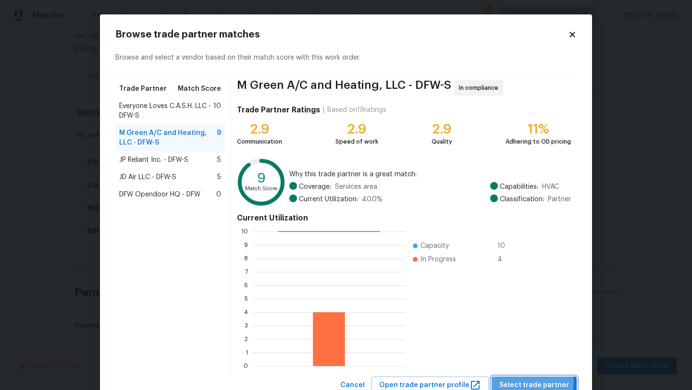
click at [530, 382] on span "Select trade partner" at bounding box center [534, 386] width 70 height 12
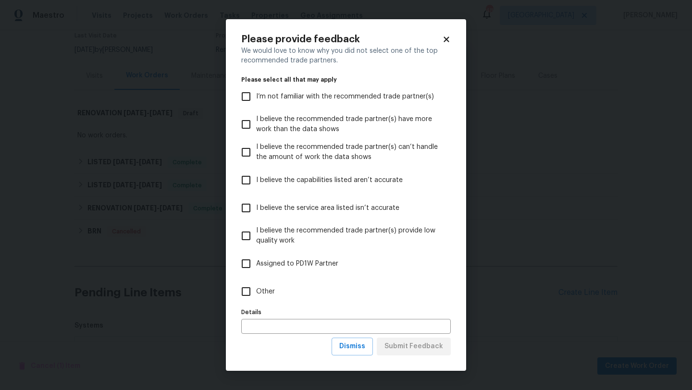
click at [272, 292] on span "Other" at bounding box center [265, 292] width 19 height 10
click at [256, 292] on input "Other" at bounding box center [246, 292] width 20 height 20
checkbox input "true"
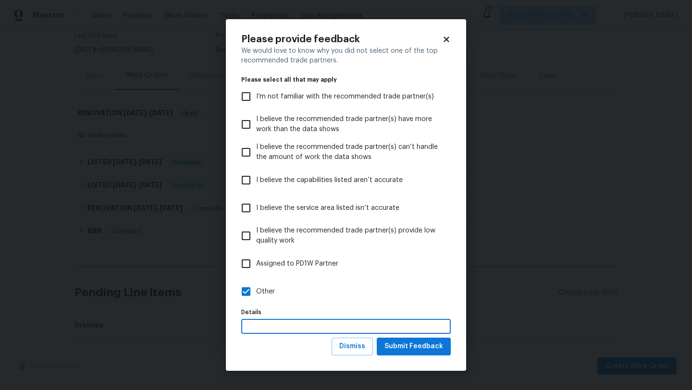
click at [312, 323] on input "text" at bounding box center [346, 326] width 210 height 15
click at [394, 347] on span "Submit Feedback" at bounding box center [413, 347] width 59 height 12
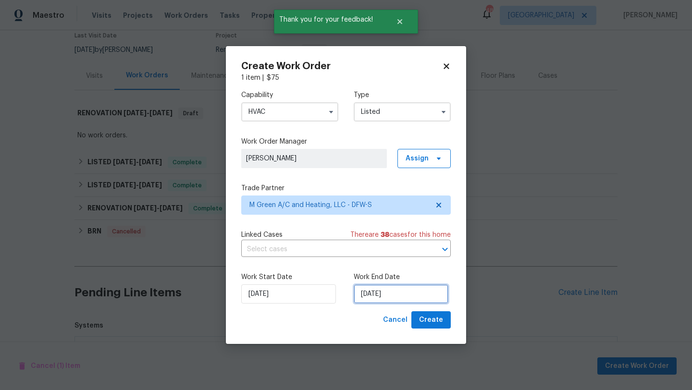
click at [411, 296] on input "9/30/2025" at bounding box center [401, 294] width 95 height 19
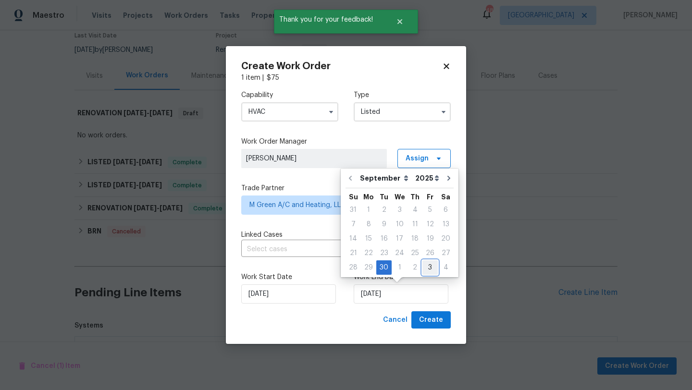
click at [425, 269] on div "3" at bounding box center [429, 267] width 15 height 13
type input "10/3/2025"
select select "9"
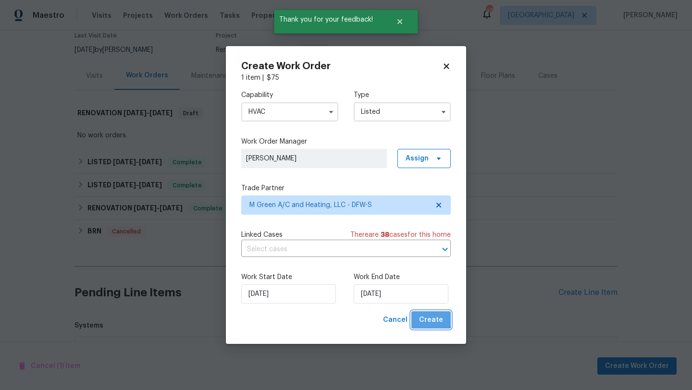
click at [428, 316] on span "Create" at bounding box center [431, 320] width 24 height 12
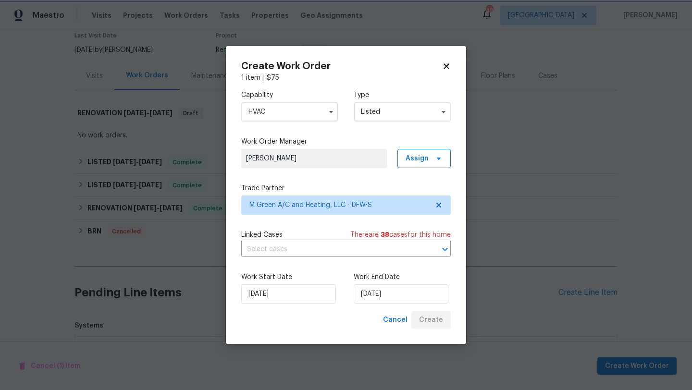
checkbox input "false"
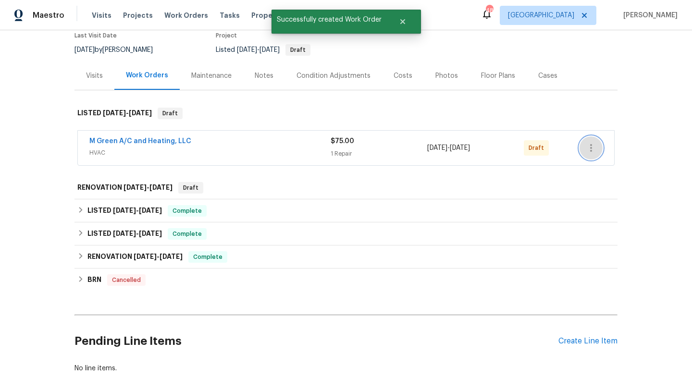
click at [594, 144] on icon "button" at bounding box center [591, 148] width 12 height 12
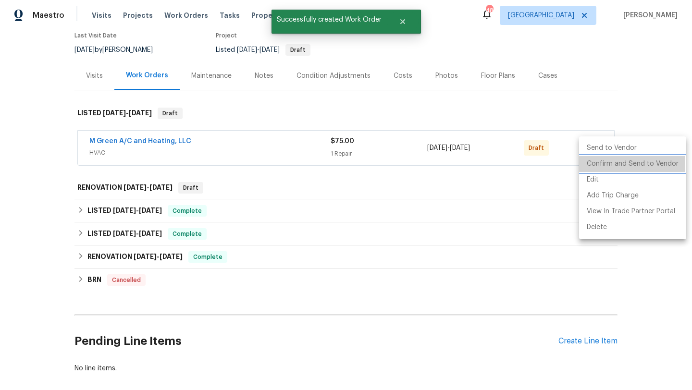
click at [594, 163] on li "Confirm and Send to Vendor" at bounding box center [632, 164] width 107 height 16
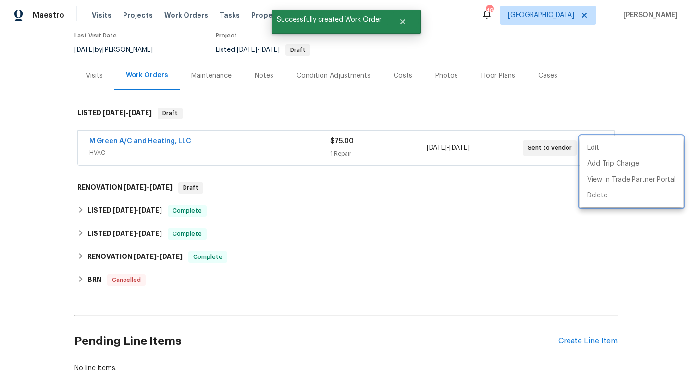
click at [633, 108] on div at bounding box center [346, 195] width 692 height 390
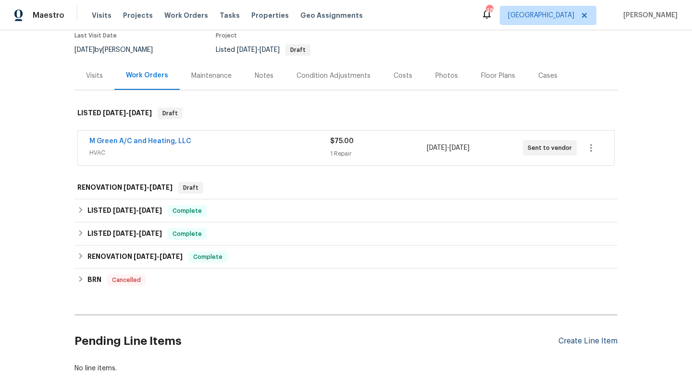
click at [578, 341] on div "Create Line Item" at bounding box center [587, 341] width 59 height 9
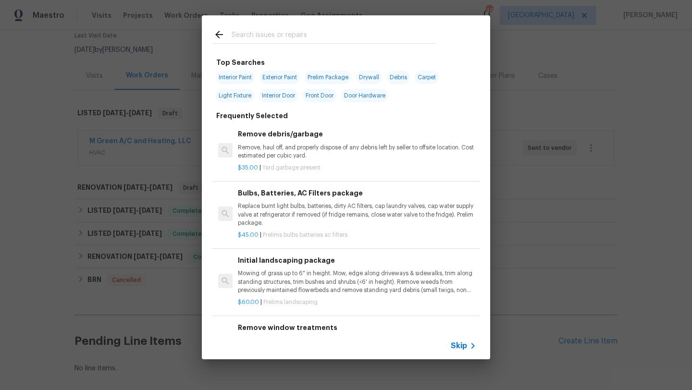
click at [279, 40] on input "text" at bounding box center [334, 36] width 204 height 14
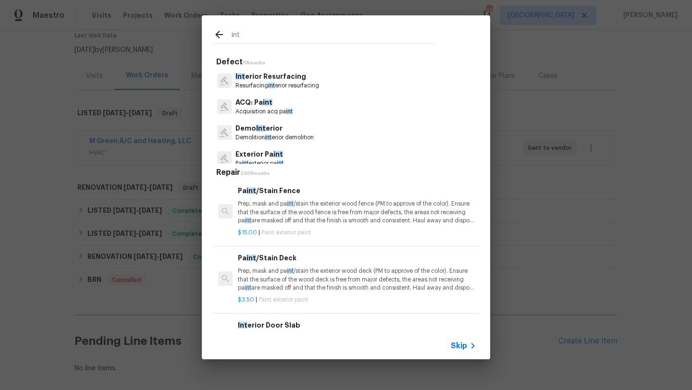
drag, startPoint x: 248, startPoint y: 34, endPoint x: 225, endPoint y: 34, distance: 23.1
click at [225, 34] on div "int" at bounding box center [324, 36] width 222 height 14
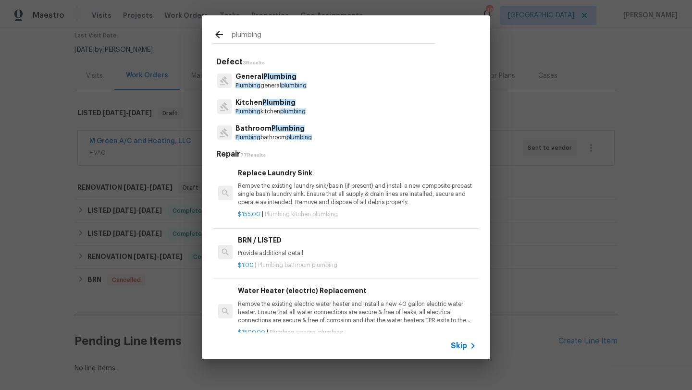
type input "plumbing"
click at [253, 78] on p "General Plumbing" at bounding box center [270, 77] width 71 height 10
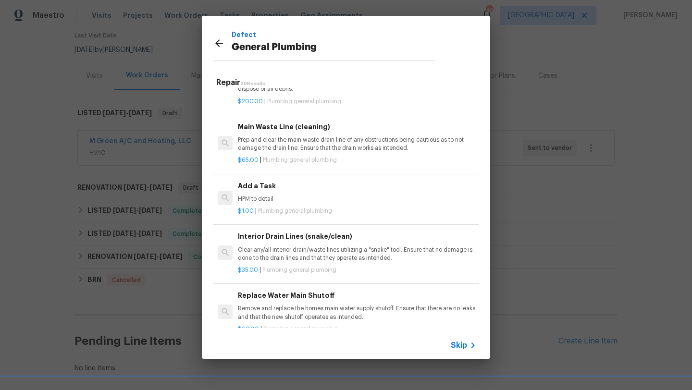
scroll to position [1006, 0]
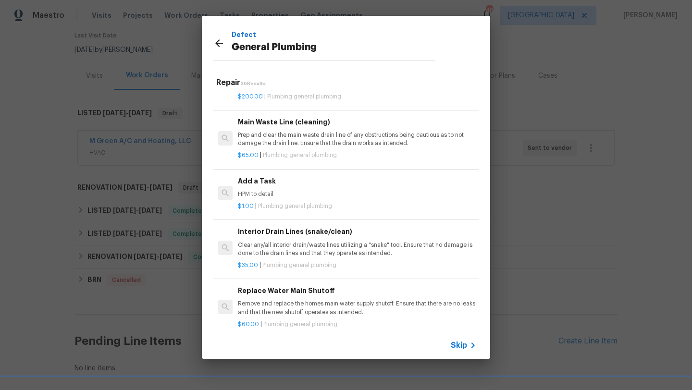
click at [262, 188] on div "Add a Task HPM to detail" at bounding box center [357, 187] width 238 height 23
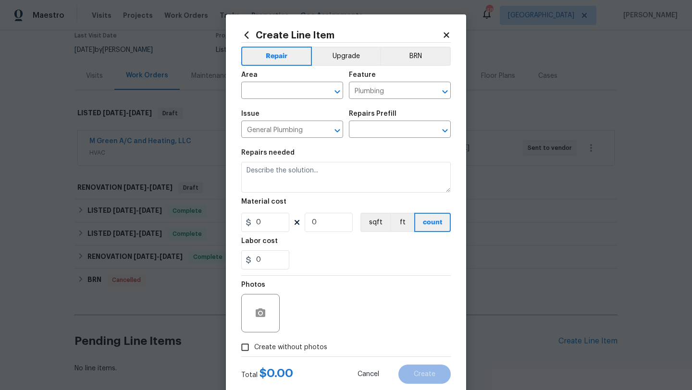
type input "Add a Task $1.00"
type textarea "HPM to detail"
type input "1"
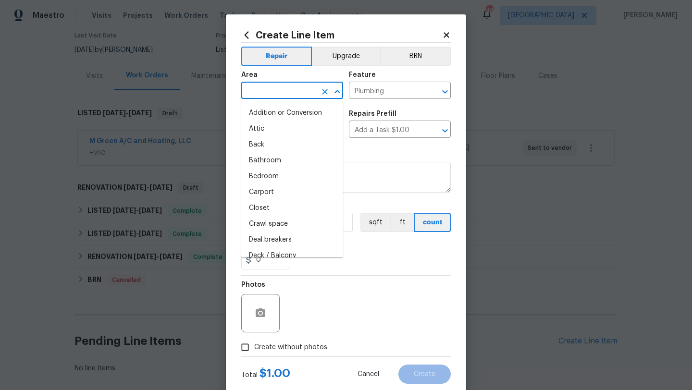
click at [269, 89] on input "text" at bounding box center [278, 91] width 75 height 15
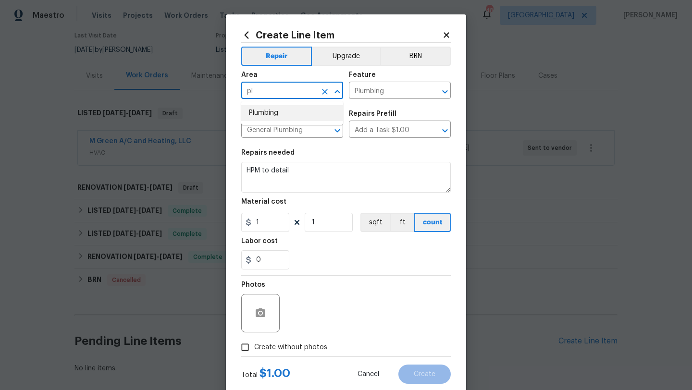
click at [269, 109] on li "Plumbing" at bounding box center [292, 113] width 102 height 16
type input "Plumbing"
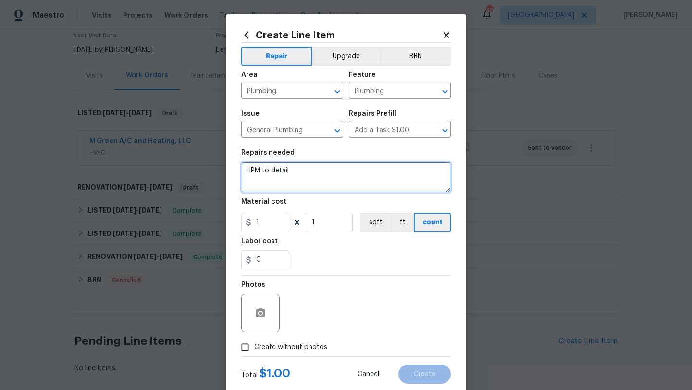
drag, startPoint x: 300, startPoint y: 172, endPoint x: 233, endPoint y: 171, distance: 67.3
click at [233, 171] on div "Create Line Item Repair Upgrade BRN Area Plumbing ​ Feature Plumbing ​ Issue Ge…" at bounding box center [346, 206] width 240 height 385
type textarea "Home inspector found roots in pipes. We need an assessment."
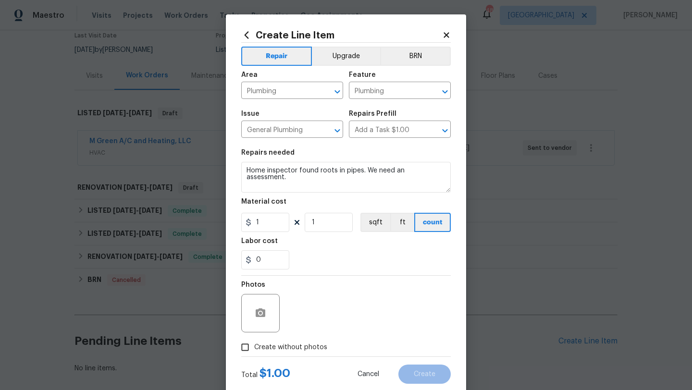
click at [311, 344] on span "Create without photos" at bounding box center [290, 348] width 73 height 10
click at [254, 344] on input "Create without photos" at bounding box center [245, 347] width 18 height 18
checkbox input "true"
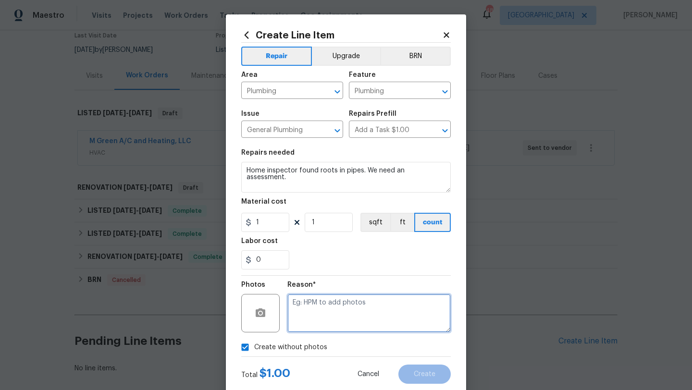
click at [334, 321] on textarea at bounding box center [368, 313] width 163 height 38
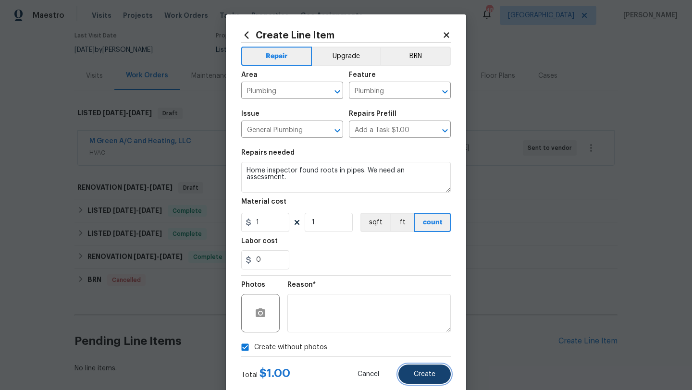
click at [417, 376] on span "Create" at bounding box center [425, 374] width 22 height 7
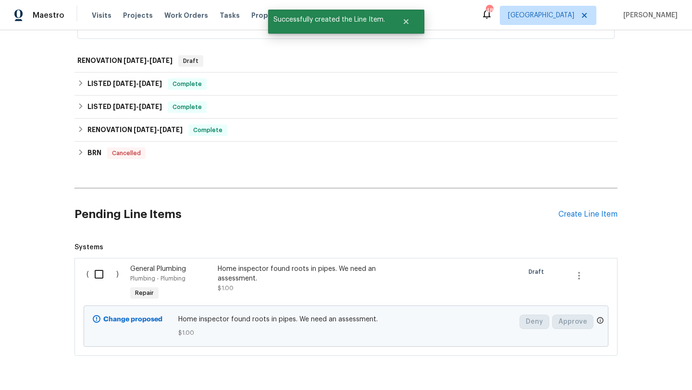
scroll to position [233, 0]
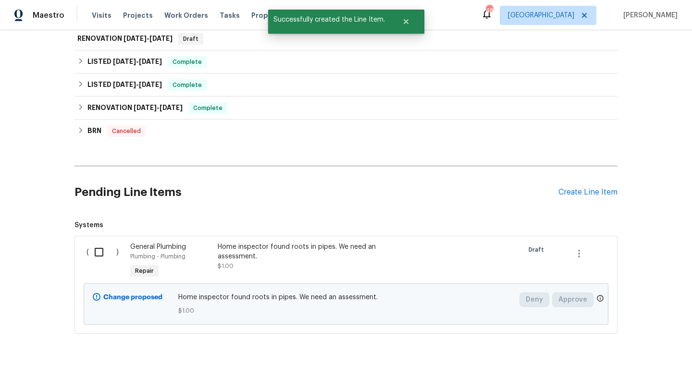
click at [107, 256] on input "checkbox" at bounding box center [102, 252] width 27 height 20
checkbox input "true"
click at [641, 375] on div "Cancel (1) Item Create Work Order" at bounding box center [346, 366] width 692 height 49
click at [640, 366] on span "Create Work Order" at bounding box center [637, 366] width 64 height 12
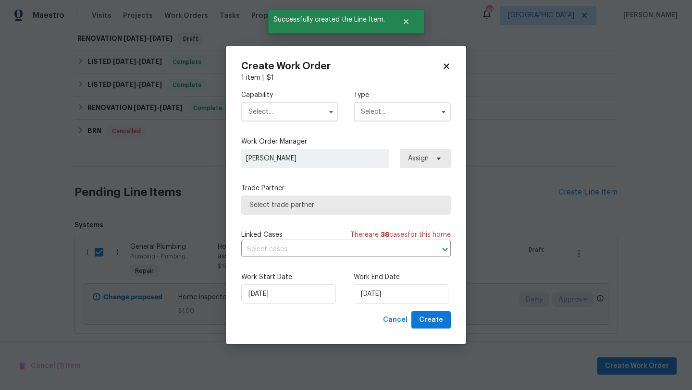
click at [289, 109] on input "text" at bounding box center [289, 111] width 97 height 19
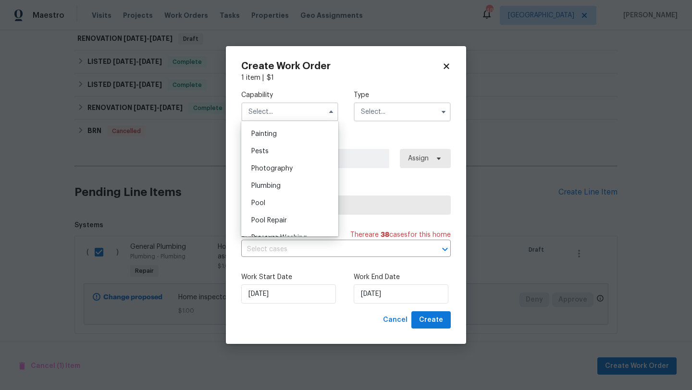
scroll to position [806, 0]
click at [285, 182] on div "Plumbing" at bounding box center [290, 184] width 92 height 17
type input "Plumbing"
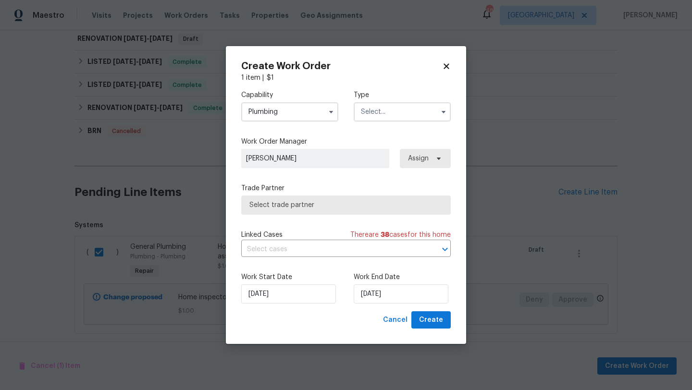
click at [380, 113] on input "text" at bounding box center [402, 111] width 97 height 19
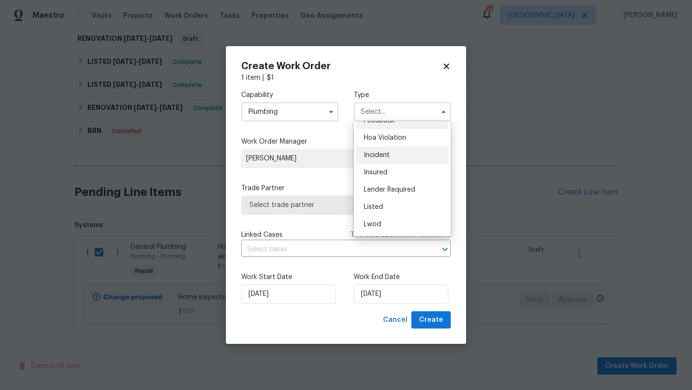
scroll to position [14, 0]
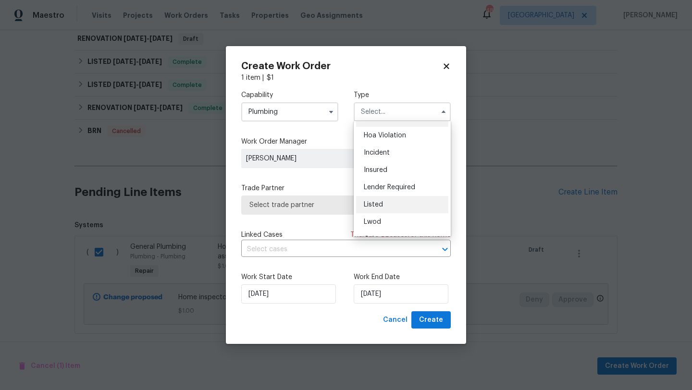
click at [387, 200] on div "Listed" at bounding box center [402, 204] width 92 height 17
type input "Listed"
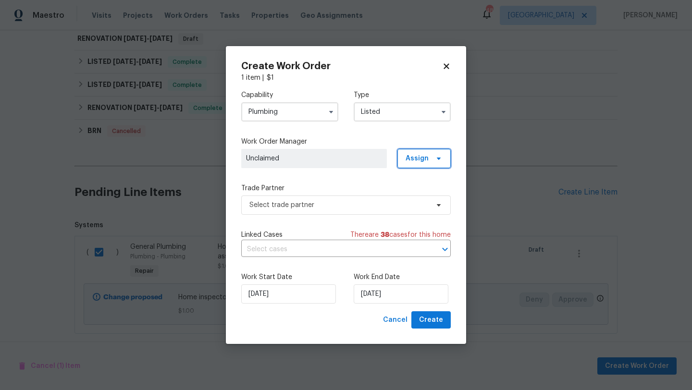
click at [433, 161] on span at bounding box center [437, 159] width 11 height 8
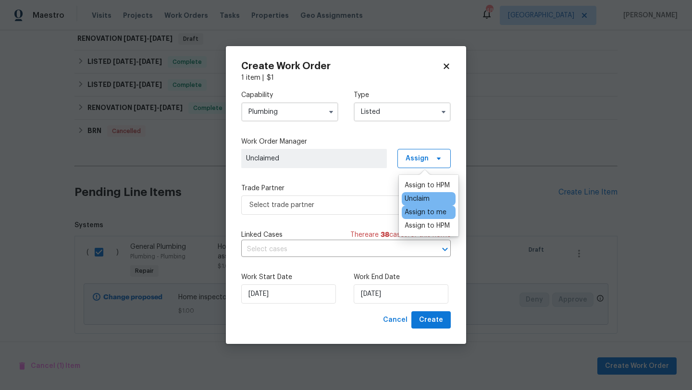
click at [436, 212] on div "Assign to me" at bounding box center [426, 213] width 42 height 10
click at [379, 184] on label "Trade Partner" at bounding box center [346, 189] width 210 height 10
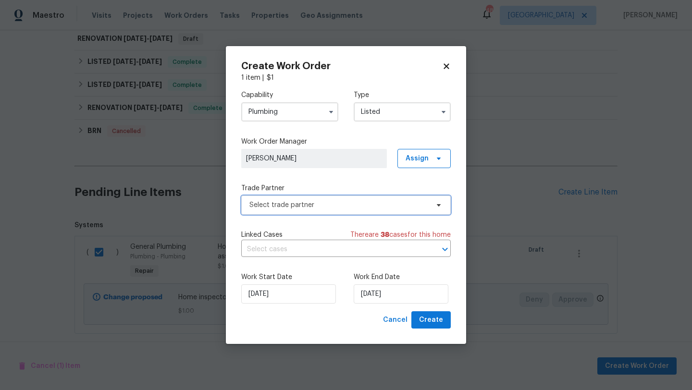
click at [381, 205] on span "Select trade partner" at bounding box center [338, 205] width 179 height 10
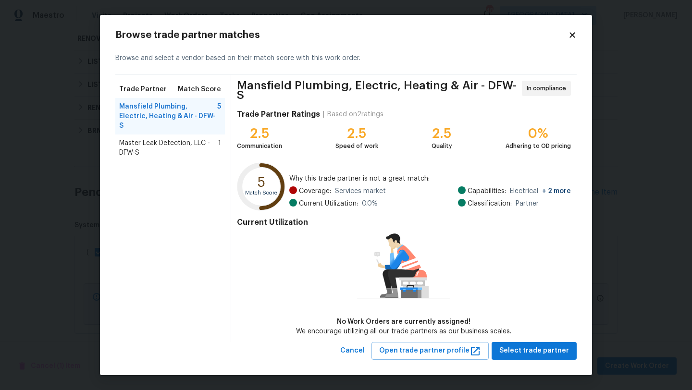
click at [148, 138] on span "Master Leak Detection, LLC - DFW-S" at bounding box center [168, 147] width 99 height 19
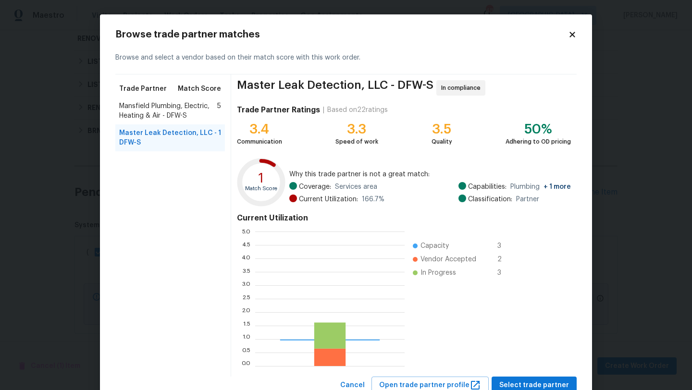
scroll to position [135, 149]
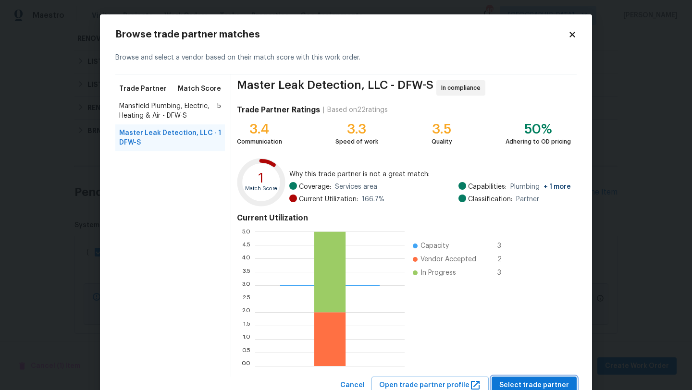
click at [544, 381] on span "Select trade partner" at bounding box center [534, 386] width 70 height 12
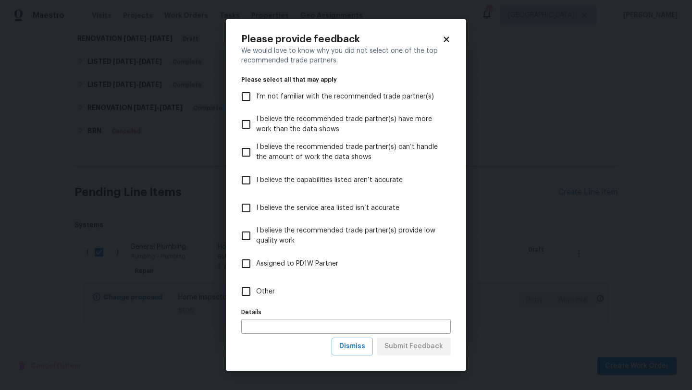
click at [269, 287] on span "Other" at bounding box center [265, 292] width 19 height 10
click at [256, 286] on input "Other" at bounding box center [246, 292] width 20 height 20
checkbox input "true"
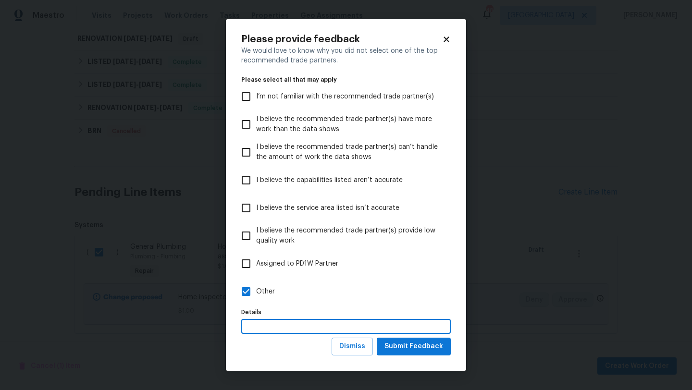
click at [276, 328] on input "text" at bounding box center [346, 326] width 210 height 15
click at [428, 348] on span "Submit Feedback" at bounding box center [413, 347] width 59 height 12
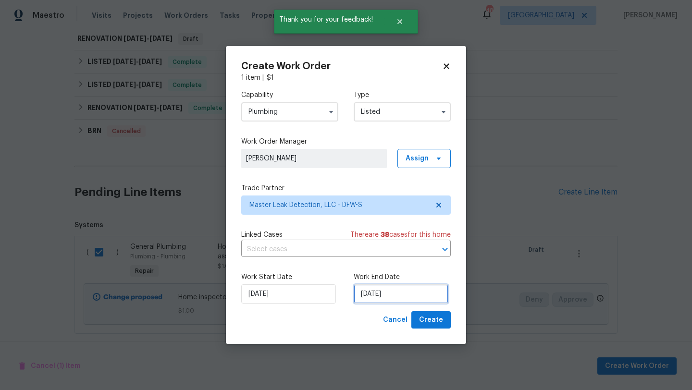
click at [416, 295] on input "9/30/2025" at bounding box center [401, 294] width 95 height 19
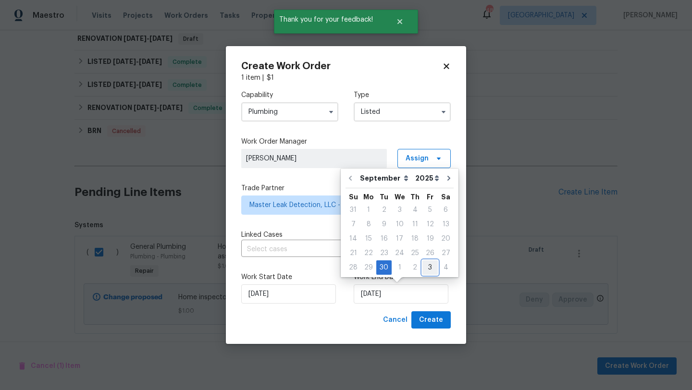
click at [427, 267] on div "3" at bounding box center [429, 267] width 15 height 13
type input "10/3/2025"
select select "9"
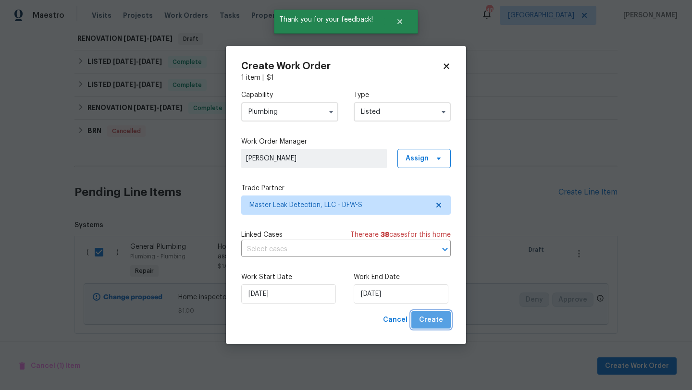
click at [437, 320] on span "Create" at bounding box center [431, 320] width 24 height 12
checkbox input "false"
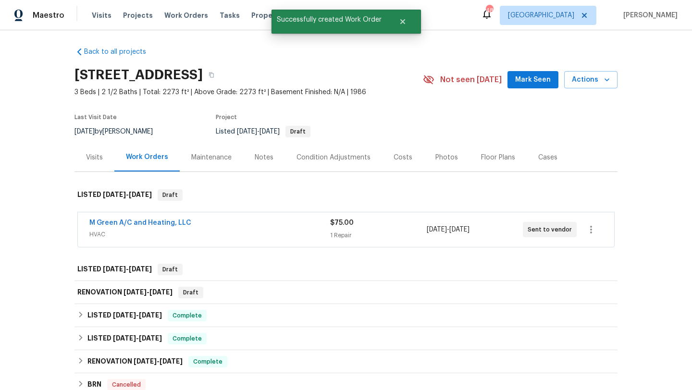
scroll to position [0, 0]
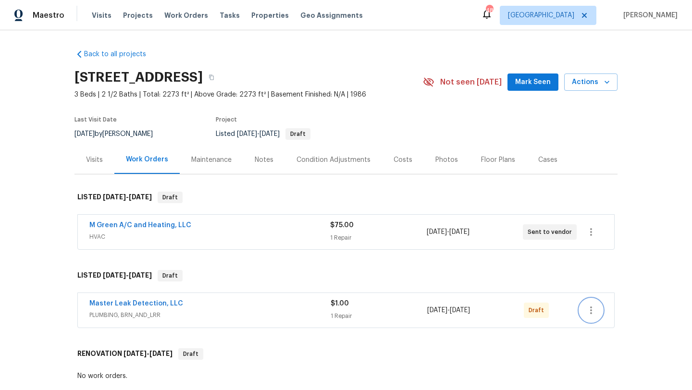
click at [595, 308] on icon "button" at bounding box center [591, 311] width 12 height 12
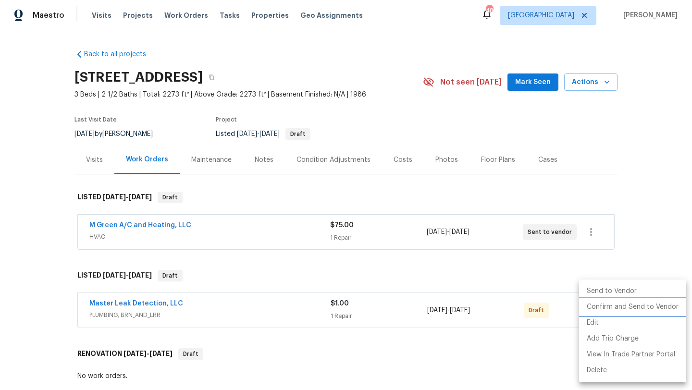
click at [606, 306] on li "Confirm and Send to Vendor" at bounding box center [632, 307] width 107 height 16
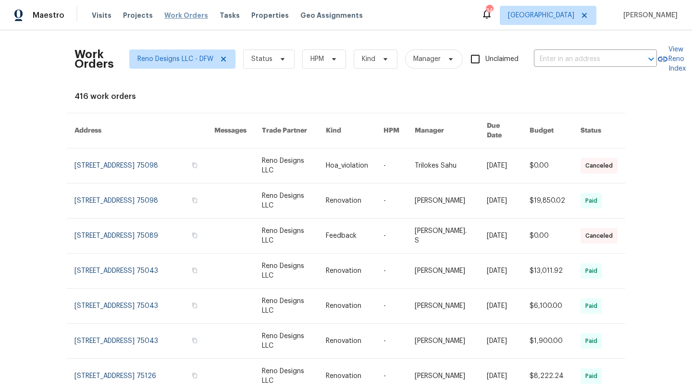
click at [169, 14] on span "Work Orders" at bounding box center [186, 16] width 44 height 10
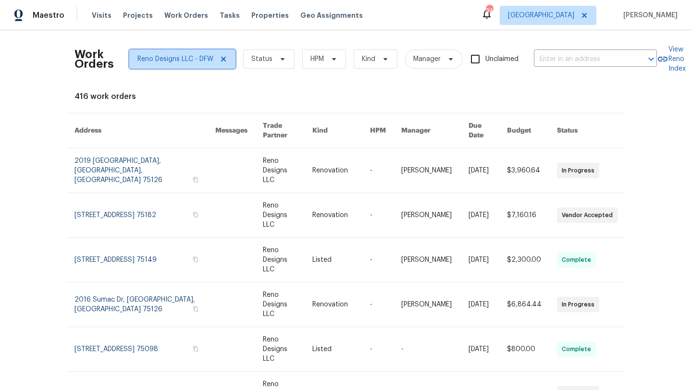
click at [220, 58] on icon at bounding box center [224, 59] width 8 height 8
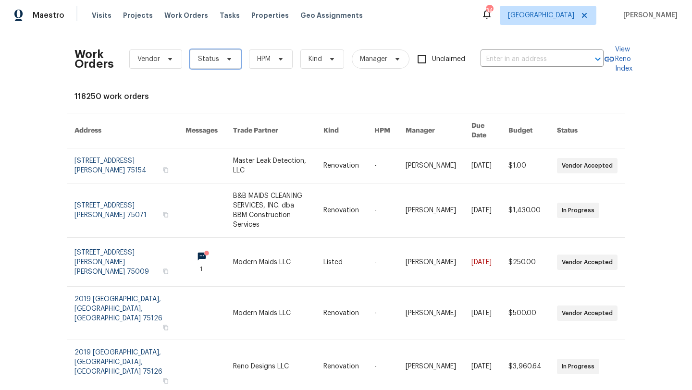
click at [229, 59] on icon at bounding box center [229, 59] width 8 height 8
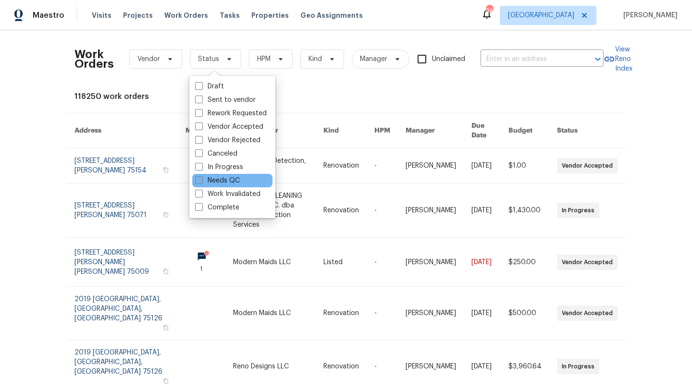
click at [225, 179] on label "Needs QC" at bounding box center [217, 181] width 45 height 10
click at [201, 179] on input "Needs QC" at bounding box center [198, 179] width 6 height 6
checkbox input "true"
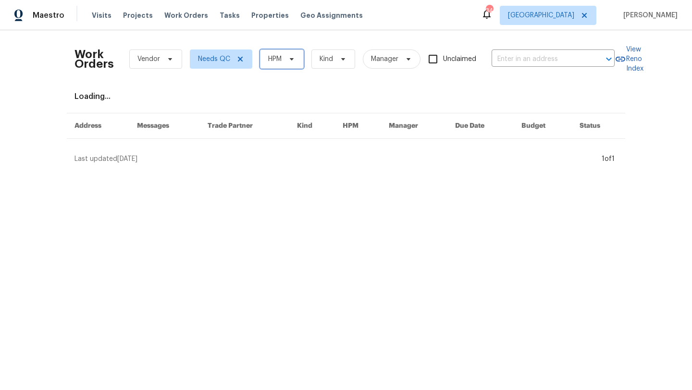
click at [279, 56] on span "HPM" at bounding box center [274, 59] width 13 height 10
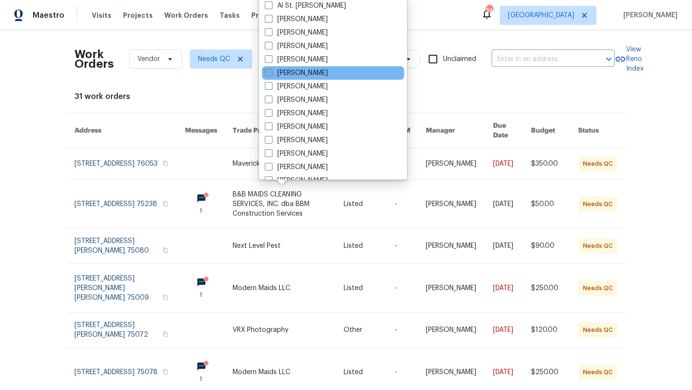
click at [285, 74] on label "[PERSON_NAME]" at bounding box center [296, 73] width 63 height 10
click at [271, 74] on input "[PERSON_NAME]" at bounding box center [268, 71] width 6 height 6
checkbox input "true"
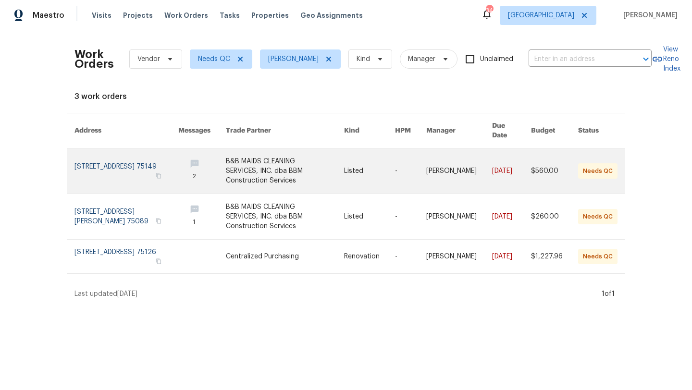
click at [277, 152] on link at bounding box center [285, 171] width 118 height 45
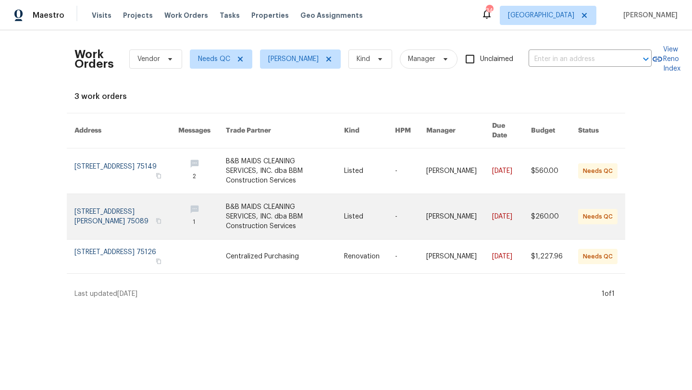
click at [273, 200] on link at bounding box center [285, 216] width 118 height 45
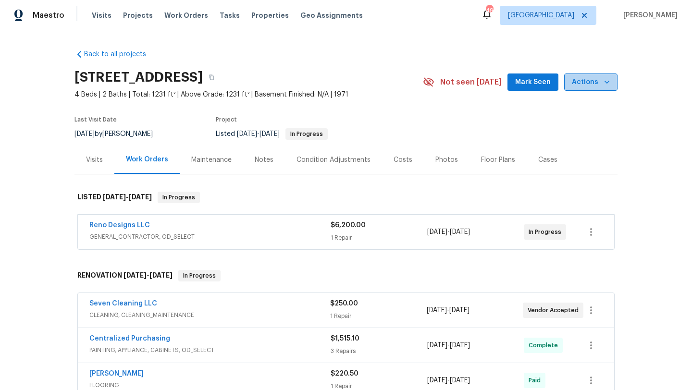
click at [596, 85] on span "Actions" at bounding box center [591, 82] width 38 height 12
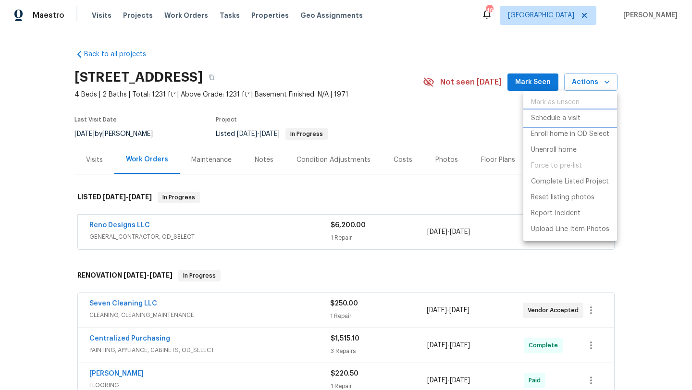
click at [564, 118] on p "Schedule a visit" at bounding box center [556, 118] width 50 height 10
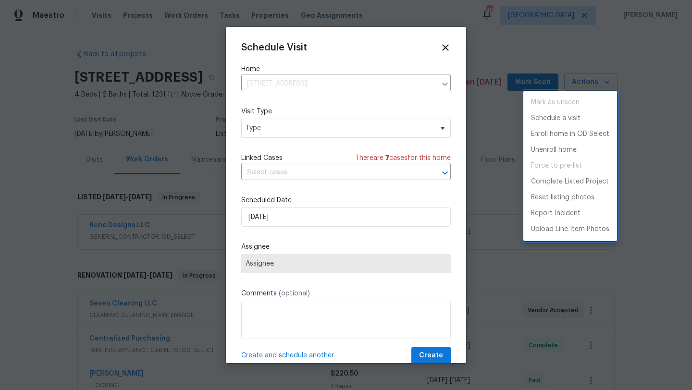
click at [314, 132] on div at bounding box center [346, 195] width 692 height 390
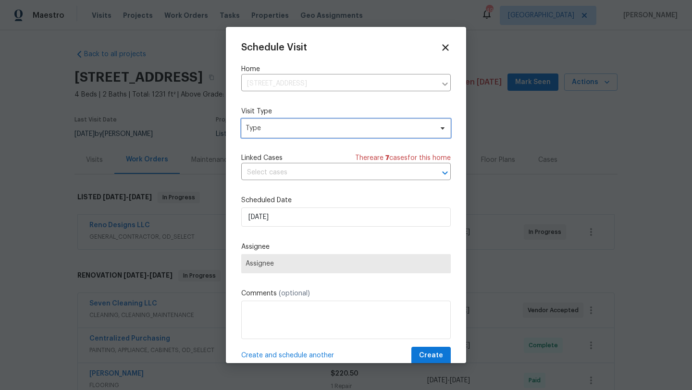
click at [314, 132] on span "Type" at bounding box center [339, 129] width 187 height 10
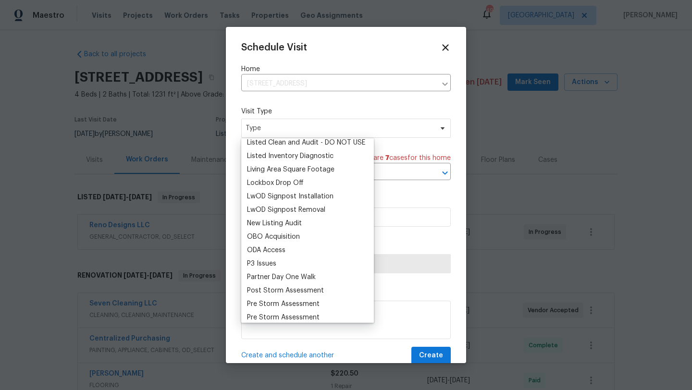
scroll to position [476, 0]
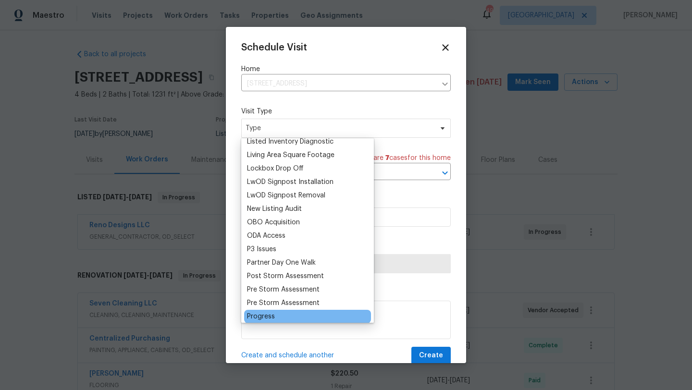
click at [265, 313] on div "Progress" at bounding box center [261, 317] width 28 height 10
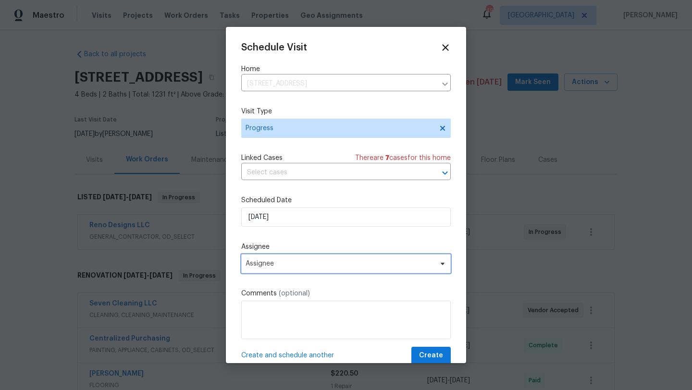
click at [415, 263] on span "Assignee" at bounding box center [340, 264] width 188 height 8
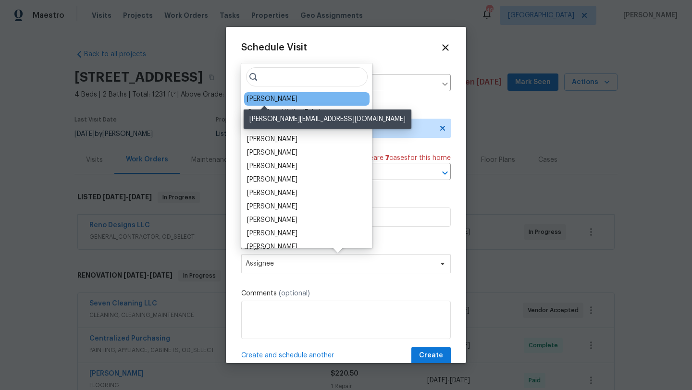
click at [270, 100] on div "[PERSON_NAME]" at bounding box center [272, 99] width 50 height 10
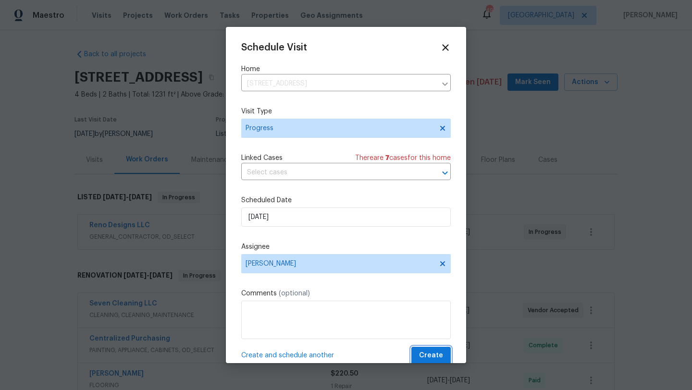
click at [432, 353] on span "Create" at bounding box center [431, 356] width 24 height 12
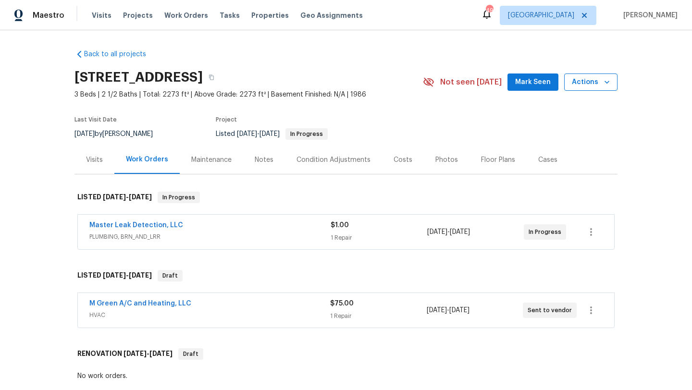
click at [598, 85] on span "Actions" at bounding box center [591, 82] width 38 height 12
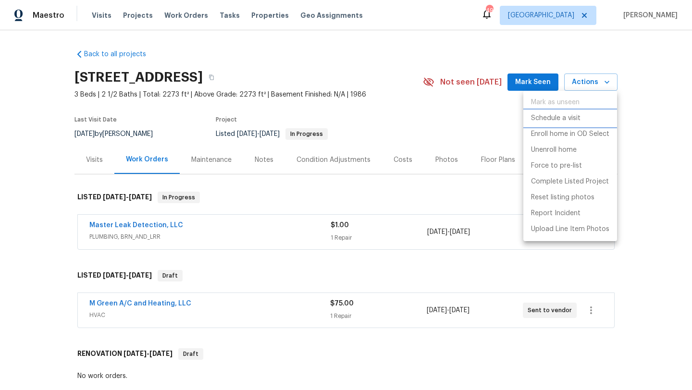
click at [571, 119] on p "Schedule a visit" at bounding box center [556, 118] width 50 height 10
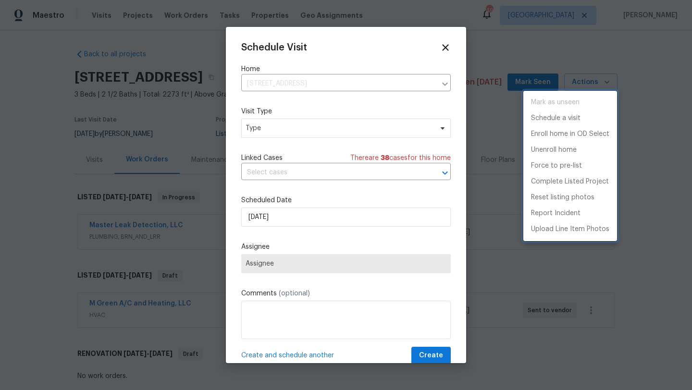
click at [328, 129] on div at bounding box center [346, 195] width 692 height 390
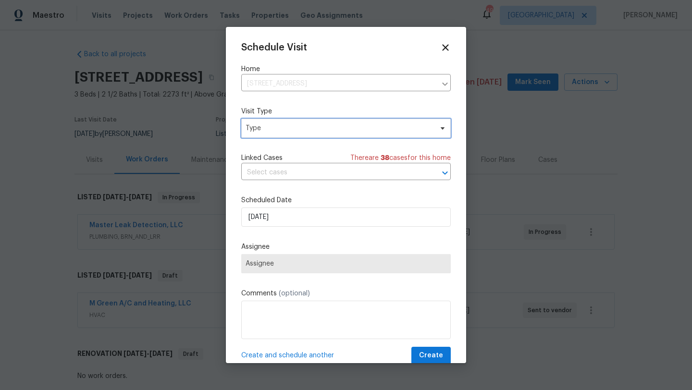
click at [328, 129] on span "Type" at bounding box center [339, 129] width 187 height 10
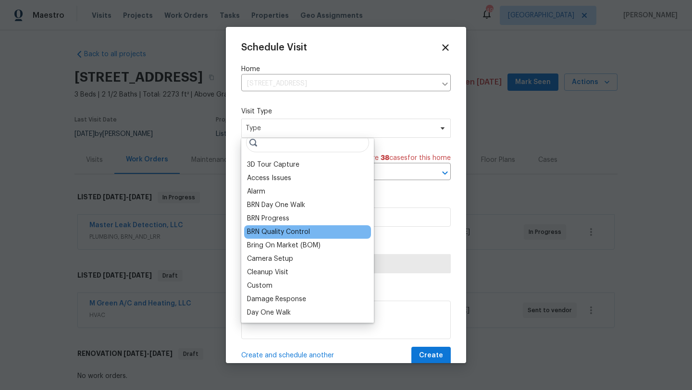
scroll to position [12, 0]
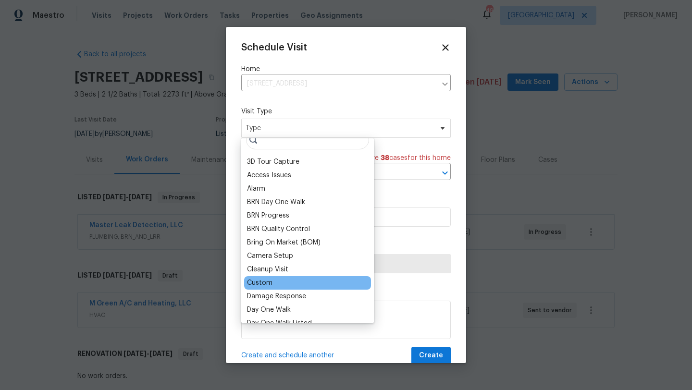
click at [265, 279] on div "Custom" at bounding box center [259, 283] width 25 height 10
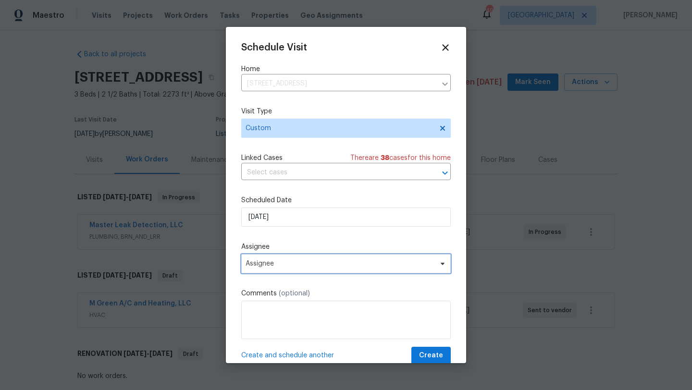
click at [278, 265] on span "Assignee" at bounding box center [340, 264] width 188 height 8
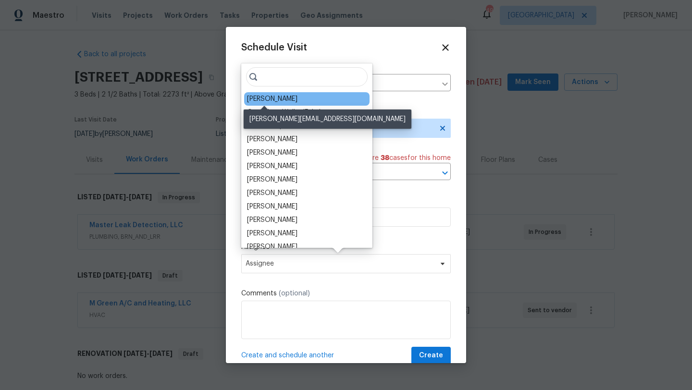
click at [271, 97] on div "[PERSON_NAME]" at bounding box center [272, 99] width 50 height 10
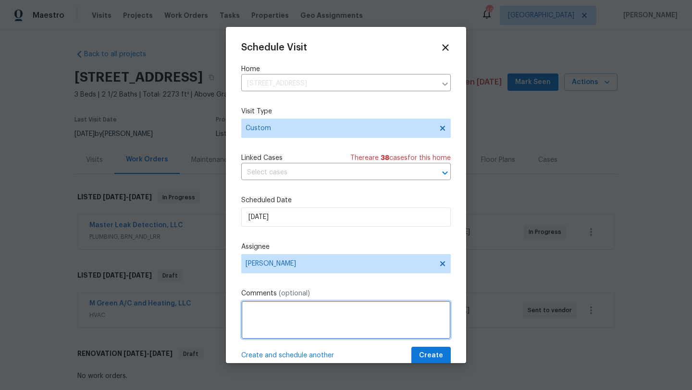
click at [277, 312] on textarea at bounding box center [346, 320] width 210 height 38
type textarea "install door knob"
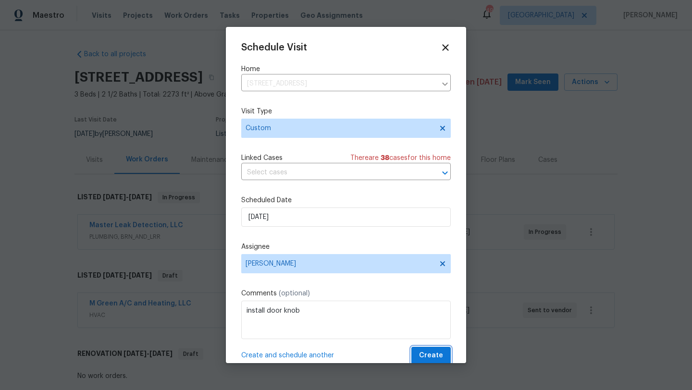
click at [431, 359] on span "Create" at bounding box center [431, 356] width 24 height 12
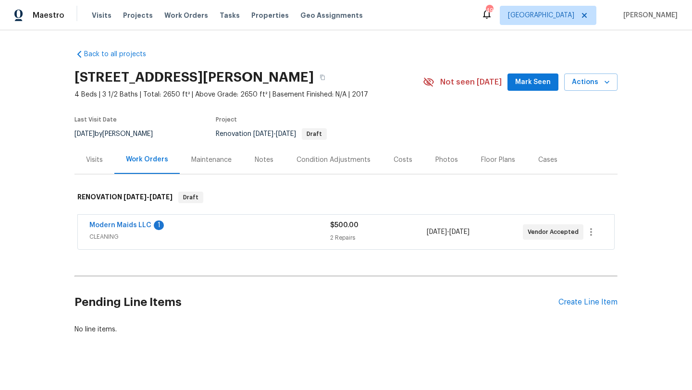
click at [136, 219] on div "Modern Maids LLC 1 CLEANING $500.00 2 Repairs [DATE] - [DATE] Vendor Accepted" at bounding box center [346, 232] width 536 height 35
click at [133, 223] on link "Modern Maids LLC" at bounding box center [120, 225] width 62 height 7
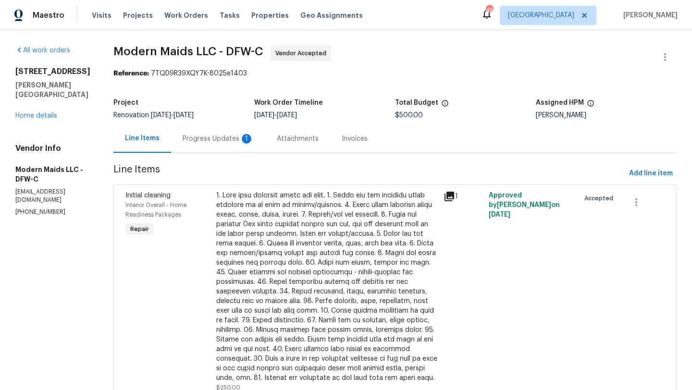
click at [227, 138] on div "Progress Updates 1" at bounding box center [218, 139] width 71 height 10
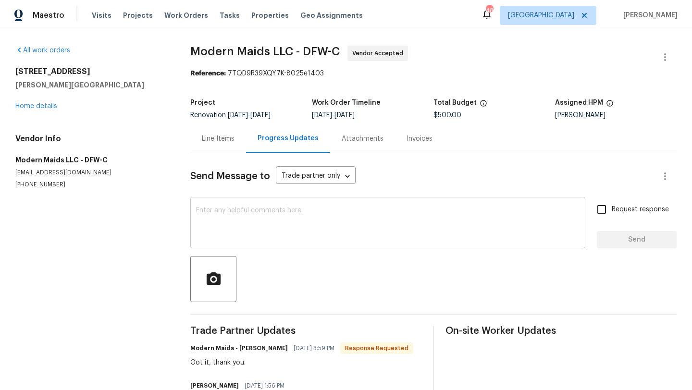
scroll to position [42, 0]
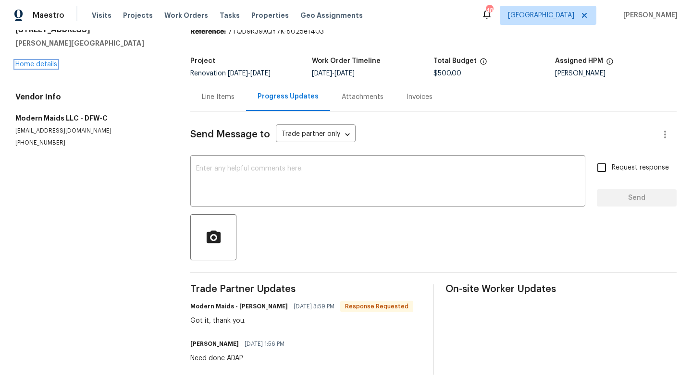
click at [52, 64] on link "Home details" at bounding box center [36, 64] width 42 height 7
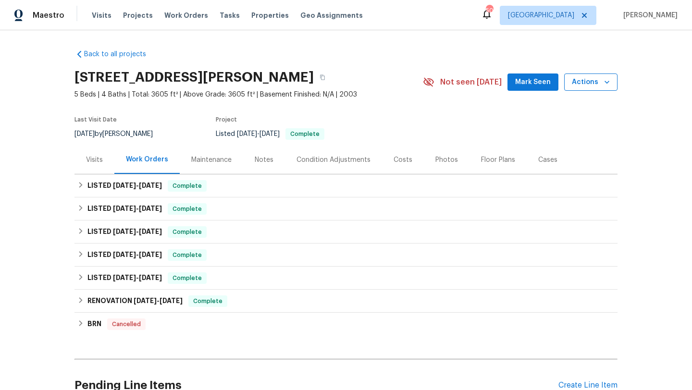
click at [582, 84] on span "Actions" at bounding box center [591, 82] width 38 height 12
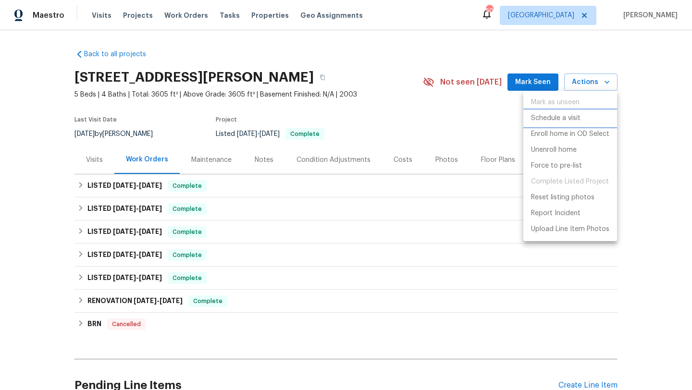
click at [567, 118] on p "Schedule a visit" at bounding box center [556, 118] width 50 height 10
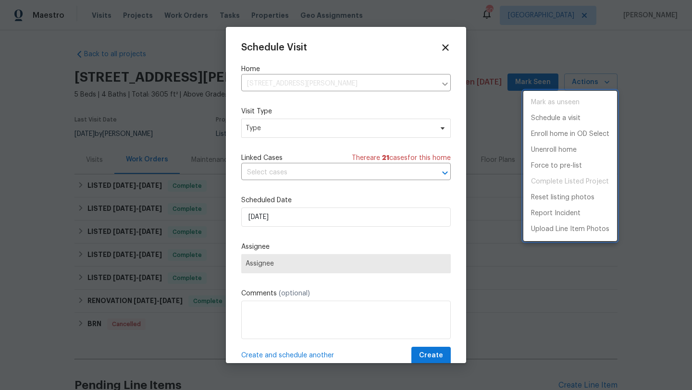
click at [321, 133] on div at bounding box center [346, 195] width 692 height 390
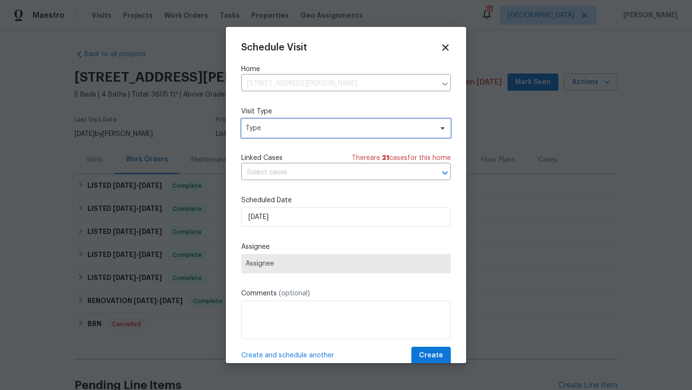
click at [321, 133] on span "Type" at bounding box center [339, 129] width 187 height 10
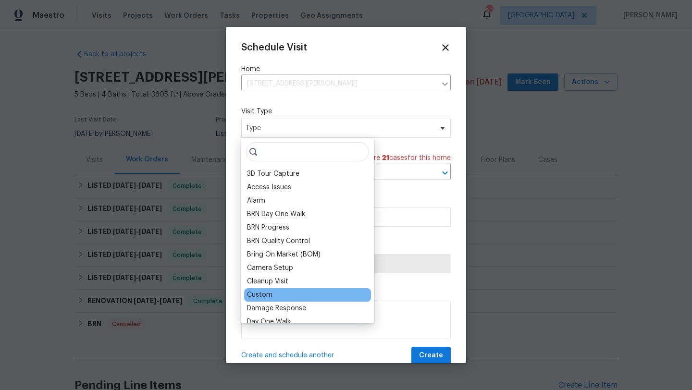
click at [265, 290] on div "Custom" at bounding box center [259, 295] width 25 height 10
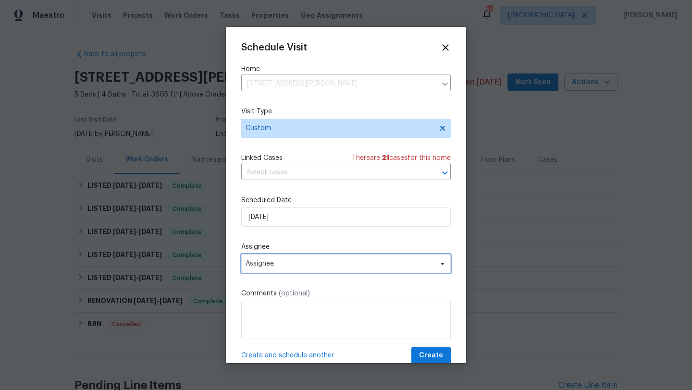
click at [281, 264] on span "Assignee" at bounding box center [340, 264] width 188 height 8
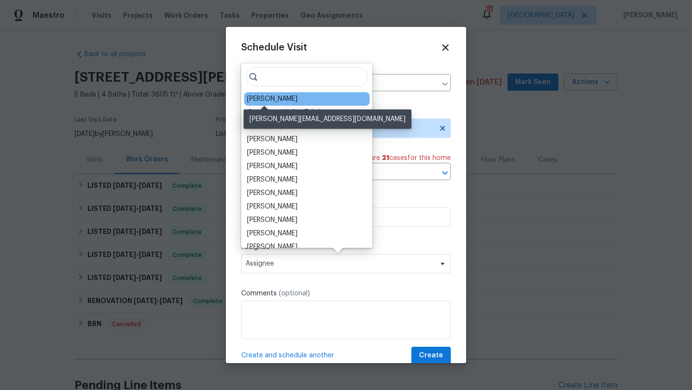
click at [274, 99] on div "[PERSON_NAME]" at bounding box center [272, 99] width 50 height 10
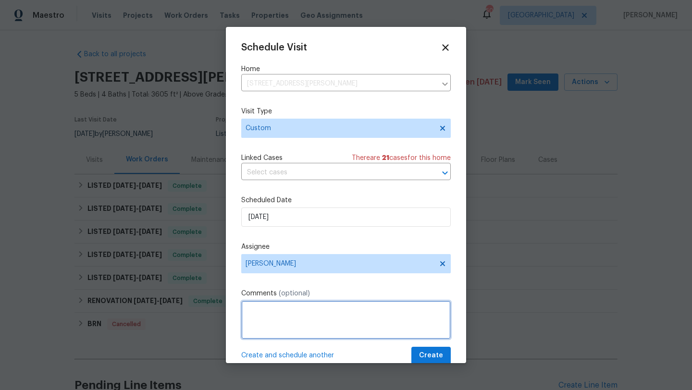
click at [286, 312] on textarea at bounding box center [346, 320] width 210 height 38
type textarea "Check gas service. Check gas appliances."
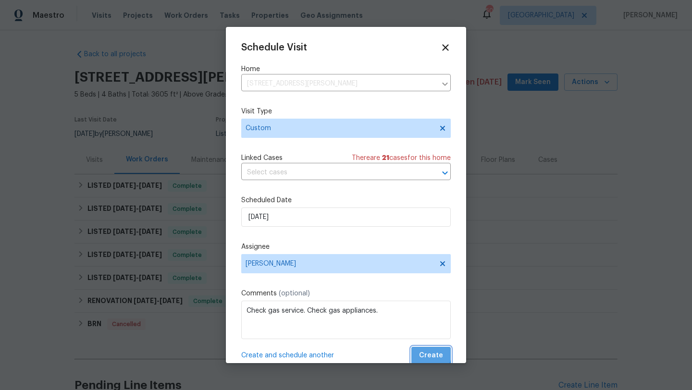
click at [420, 352] on button "Create" at bounding box center [430, 356] width 39 height 18
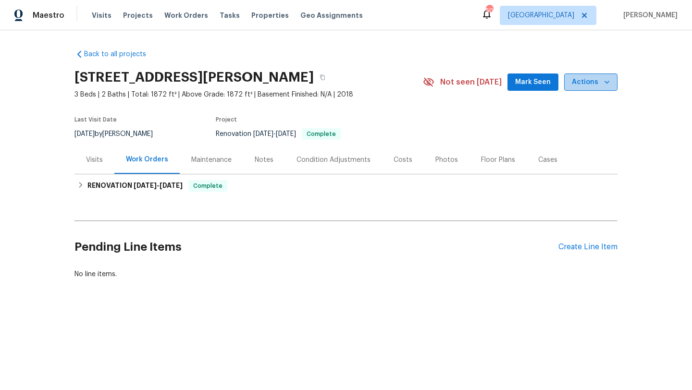
click at [593, 77] on span "Actions" at bounding box center [591, 82] width 38 height 12
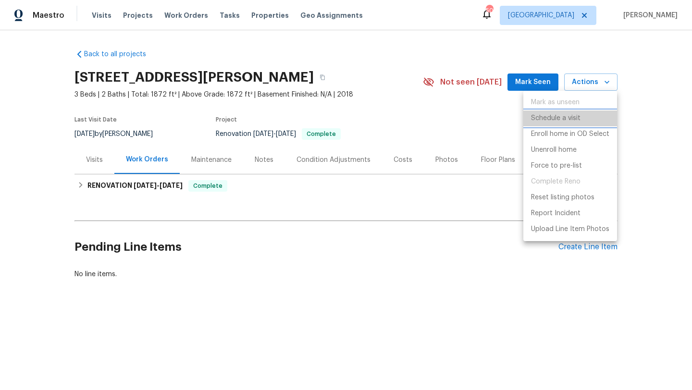
click at [569, 119] on p "Schedule a visit" at bounding box center [556, 118] width 50 height 10
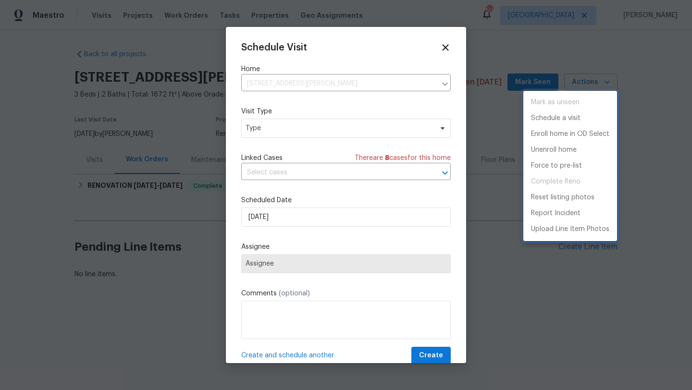
click at [330, 120] on div at bounding box center [346, 195] width 692 height 390
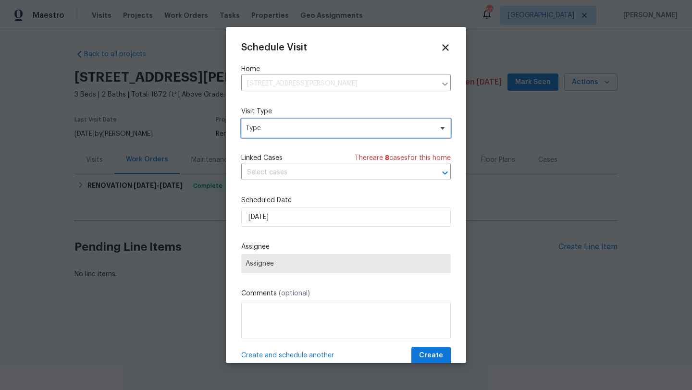
click at [328, 125] on span "Type" at bounding box center [339, 129] width 187 height 10
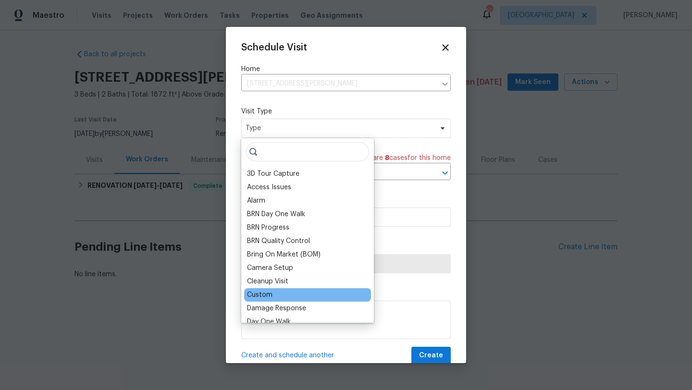
click at [266, 291] on div "Custom" at bounding box center [259, 295] width 25 height 10
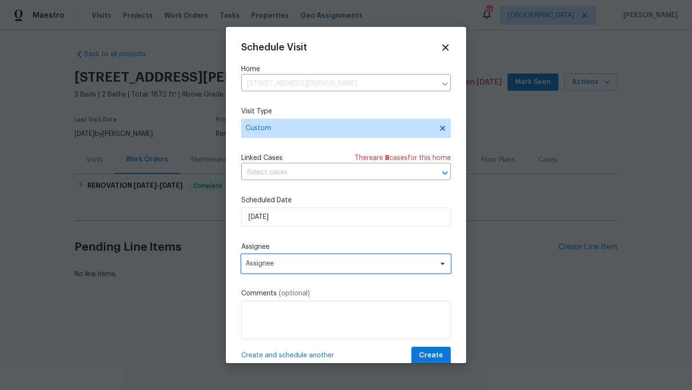
click at [282, 263] on span "Assignee" at bounding box center [340, 264] width 188 height 8
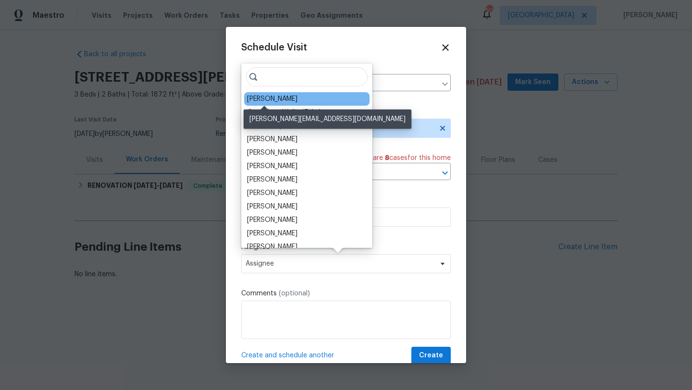
click at [274, 98] on div "[PERSON_NAME]" at bounding box center [272, 99] width 50 height 10
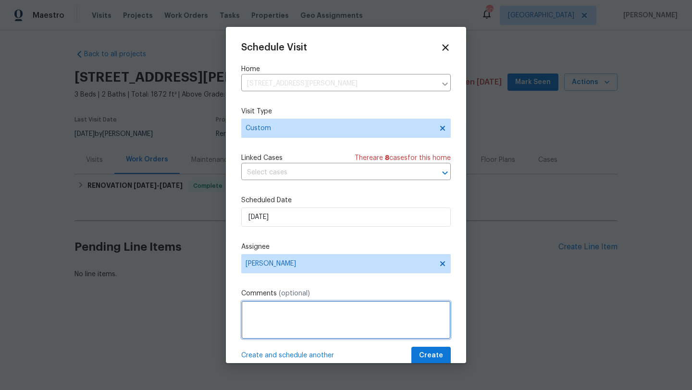
click at [272, 307] on textarea at bounding box center [346, 320] width 210 height 38
type textarea "check back yard access/lock"
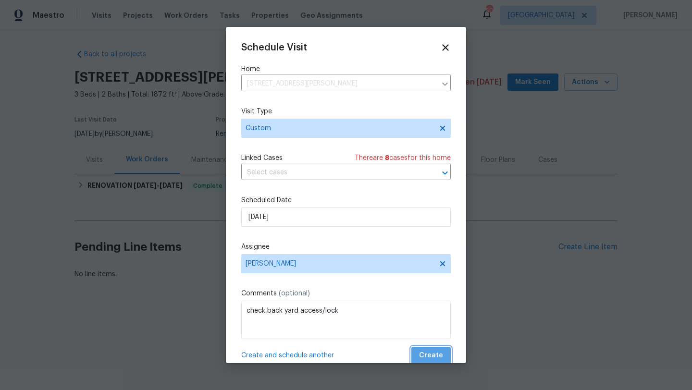
click at [440, 354] on span "Create" at bounding box center [431, 356] width 24 height 12
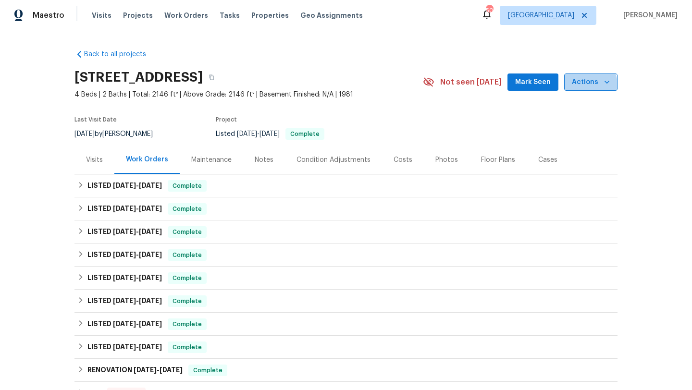
click at [588, 85] on span "Actions" at bounding box center [591, 82] width 38 height 12
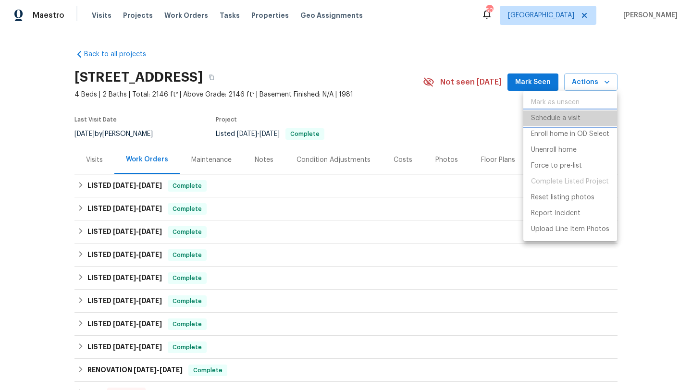
click at [575, 119] on p "Schedule a visit" at bounding box center [556, 118] width 50 height 10
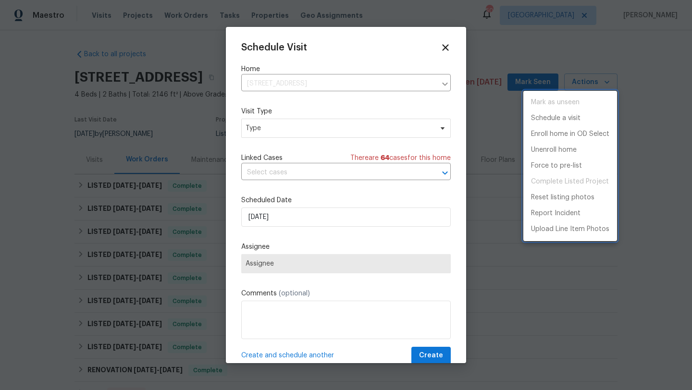
click at [331, 131] on div at bounding box center [346, 195] width 692 height 390
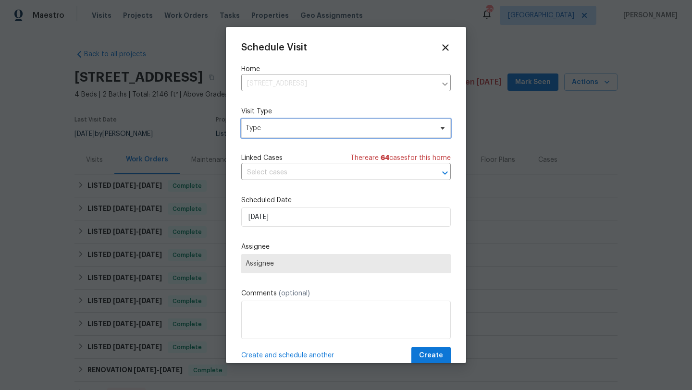
click at [331, 131] on span "Type" at bounding box center [339, 129] width 187 height 10
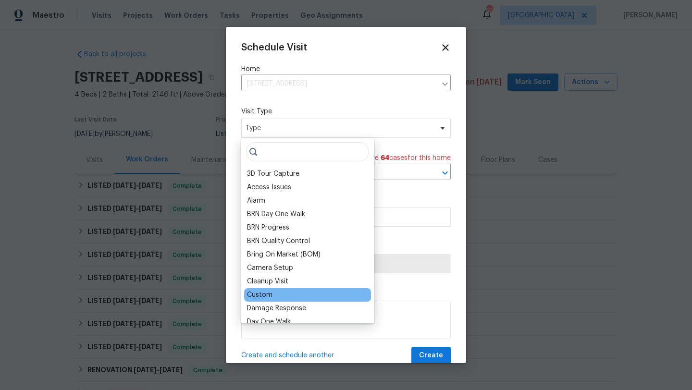
click at [266, 300] on div "Custom" at bounding box center [307, 294] width 127 height 13
click at [266, 295] on div "Custom" at bounding box center [259, 295] width 25 height 10
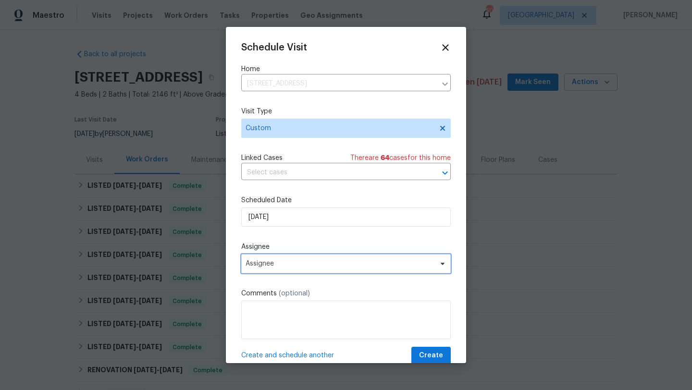
click at [278, 264] on span "Assignee" at bounding box center [340, 264] width 188 height 8
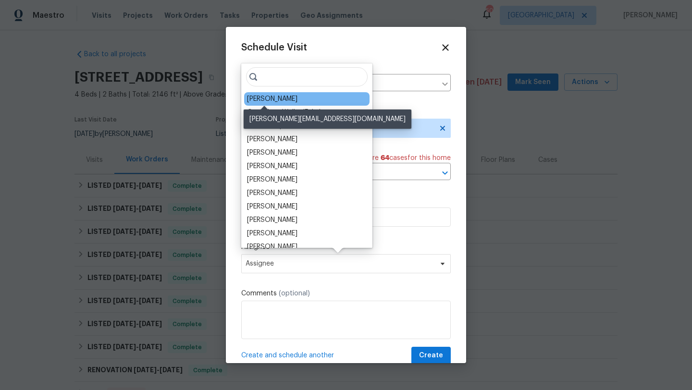
click at [274, 98] on div "[PERSON_NAME]" at bounding box center [272, 99] width 50 height 10
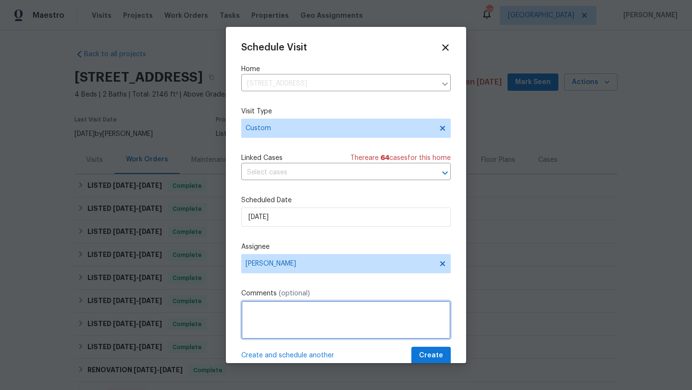
click at [286, 309] on textarea at bounding box center [346, 320] width 210 height 38
type textarea "change lockbox code due to rental scam ad on facebook"
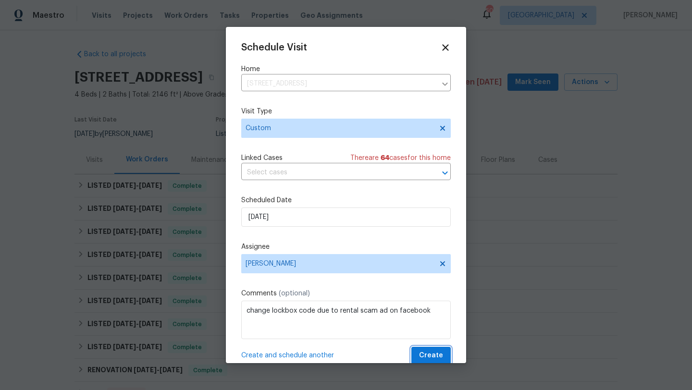
click at [444, 356] on button "Create" at bounding box center [430, 356] width 39 height 18
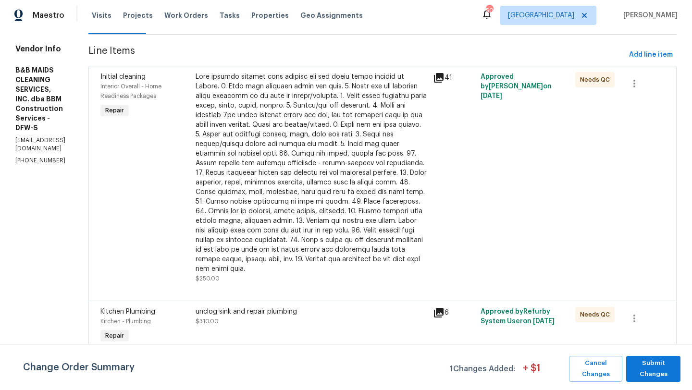
scroll to position [129, 0]
click at [368, 215] on div at bounding box center [312, 173] width 232 height 202
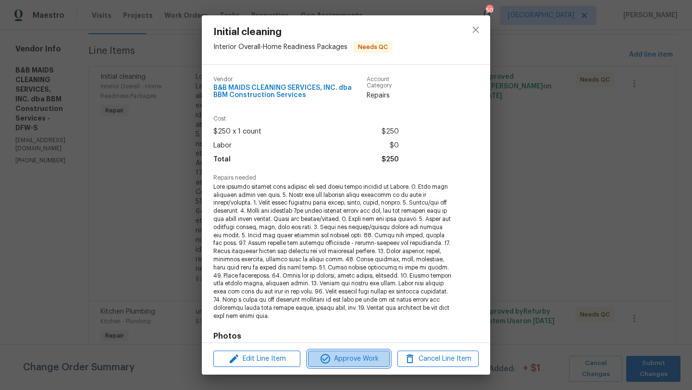
click at [380, 354] on span "Approve Work" at bounding box center [348, 359] width 75 height 12
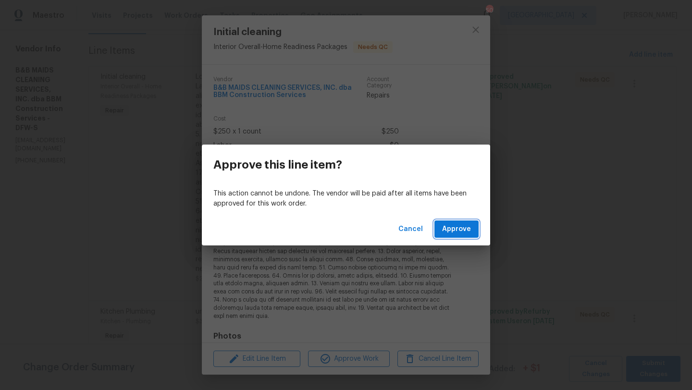
click at [454, 230] on span "Approve" at bounding box center [456, 229] width 29 height 12
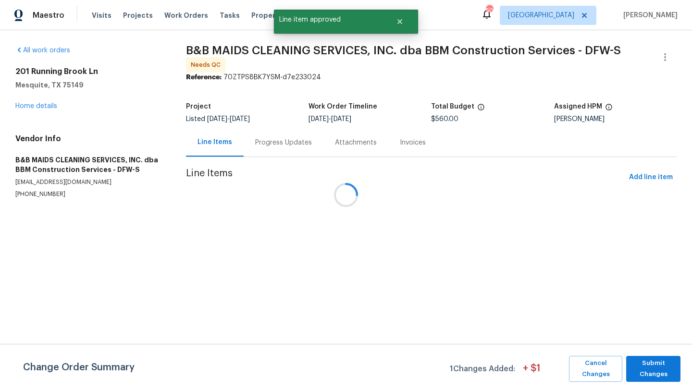
scroll to position [0, 0]
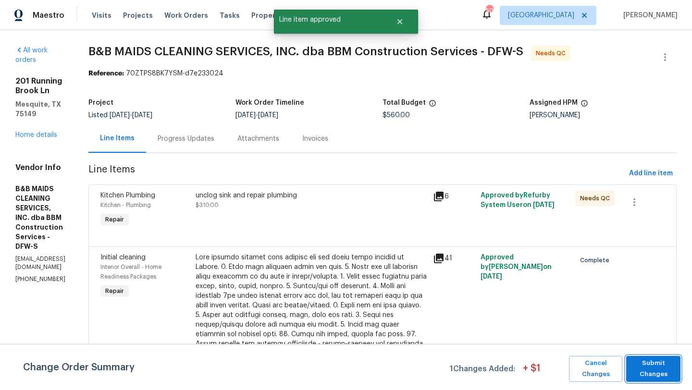
click at [640, 364] on span "Submit Changes" at bounding box center [653, 369] width 45 height 22
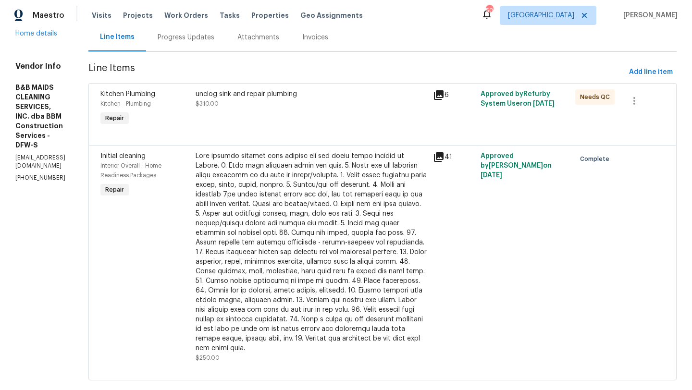
scroll to position [103, 0]
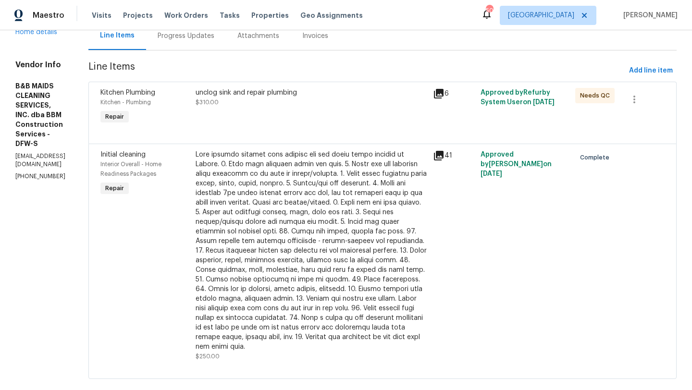
click at [359, 104] on div "unclog sink and repair plumbing $310.00" at bounding box center [312, 97] width 232 height 19
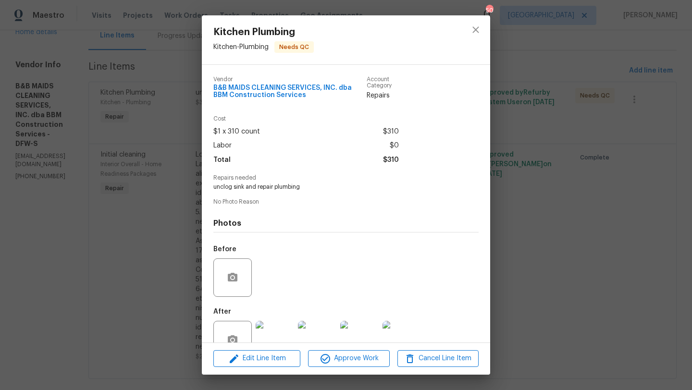
click at [354, 368] on div "Edit Line Item Approve Work Cancel Line Item" at bounding box center [346, 359] width 288 height 32
click at [358, 359] on span "Approve Work" at bounding box center [348, 359] width 75 height 12
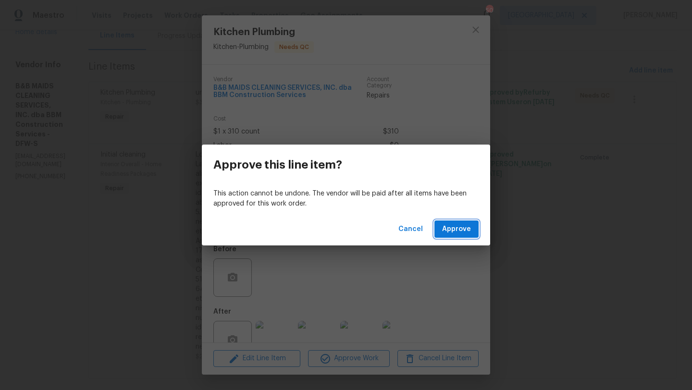
click at [450, 225] on span "Approve" at bounding box center [456, 229] width 29 height 12
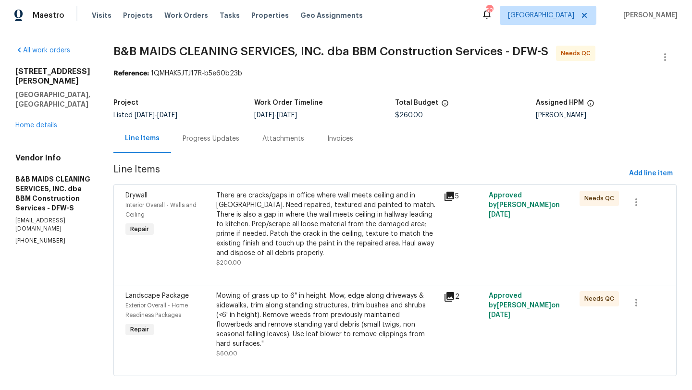
click at [345, 217] on div "There are cracks/gaps in office where wall meets ceiling and in [GEOGRAPHIC_DAT…" at bounding box center [327, 224] width 222 height 67
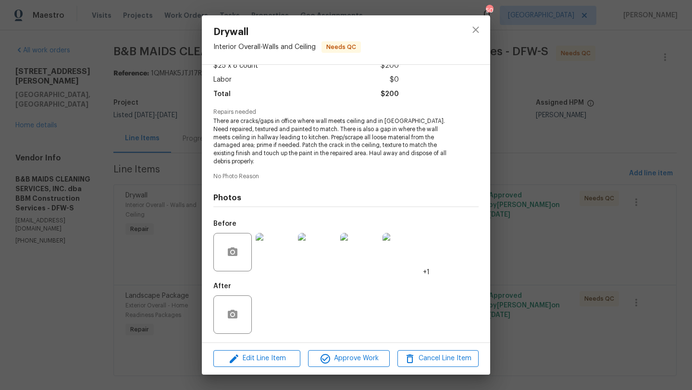
scroll to position [67, 0]
click at [479, 26] on icon "close" at bounding box center [476, 30] width 12 height 12
